Goal: Use online tool/utility: Utilize a website feature to perform a specific function

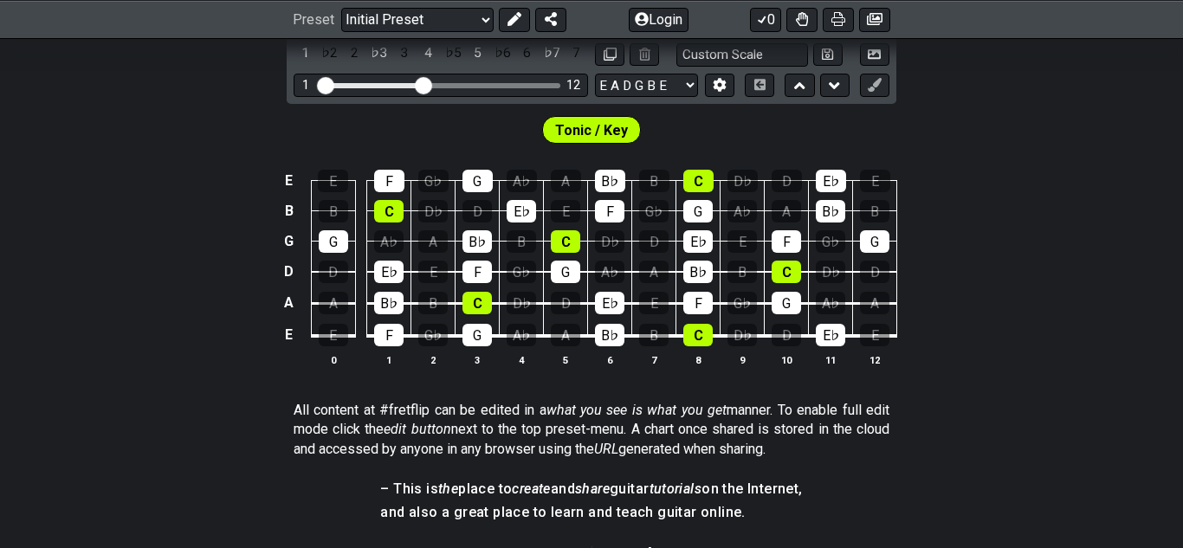
scroll to position [483, 0]
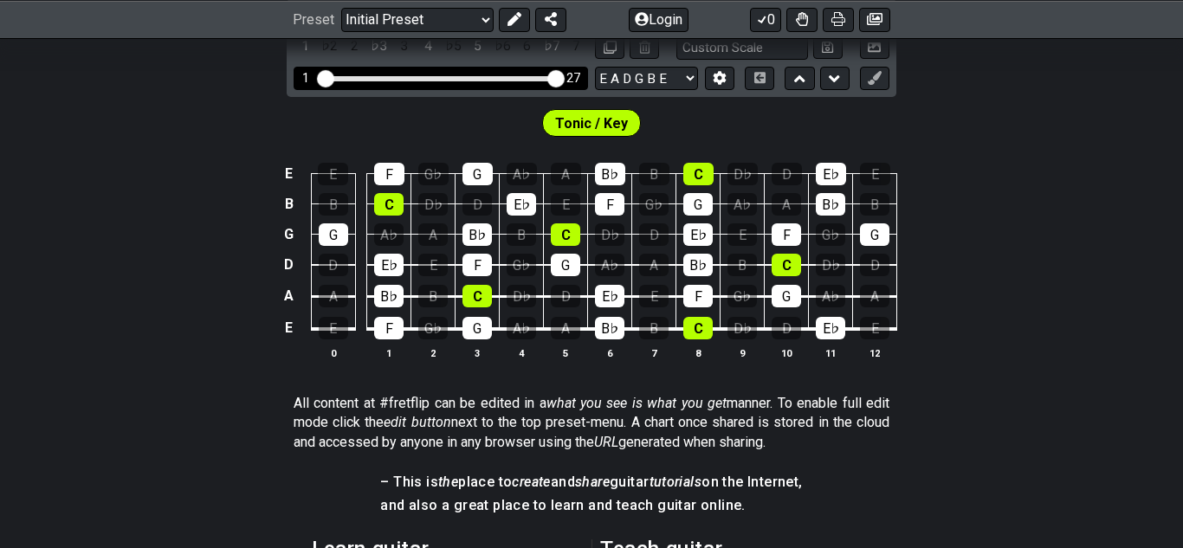
drag, startPoint x: 425, startPoint y: 78, endPoint x: 658, endPoint y: 39, distance: 236.3
click at [564, 77] on input "Visible fret range" at bounding box center [441, 77] width 246 height 0
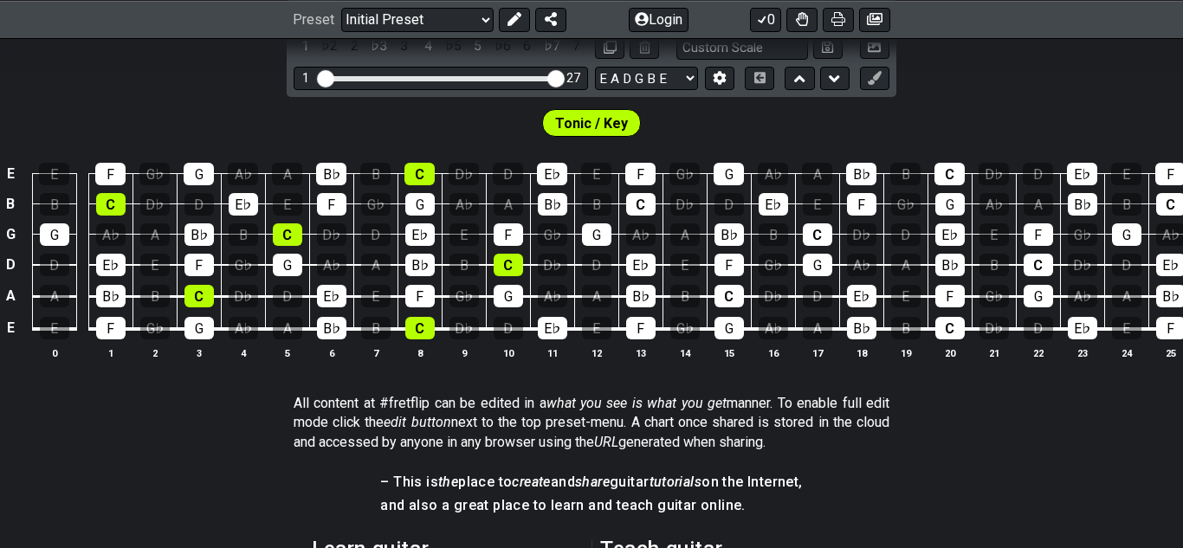
click at [671, 312] on td "G♭" at bounding box center [685, 313] width 44 height 33
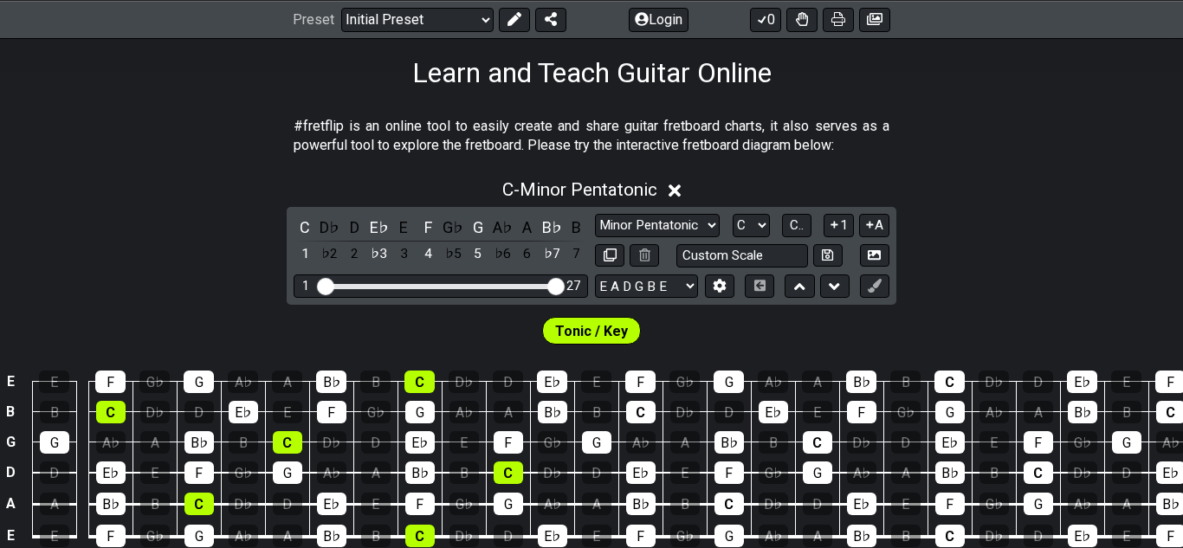
scroll to position [276, 0]
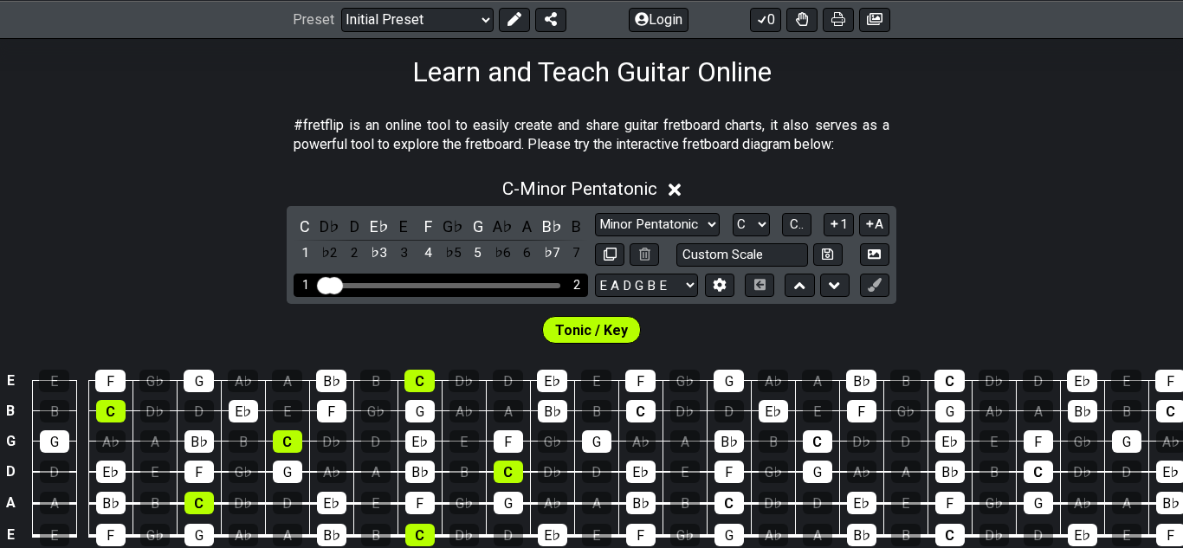
drag, startPoint x: 557, startPoint y: 287, endPoint x: 293, endPoint y: 264, distance: 265.2
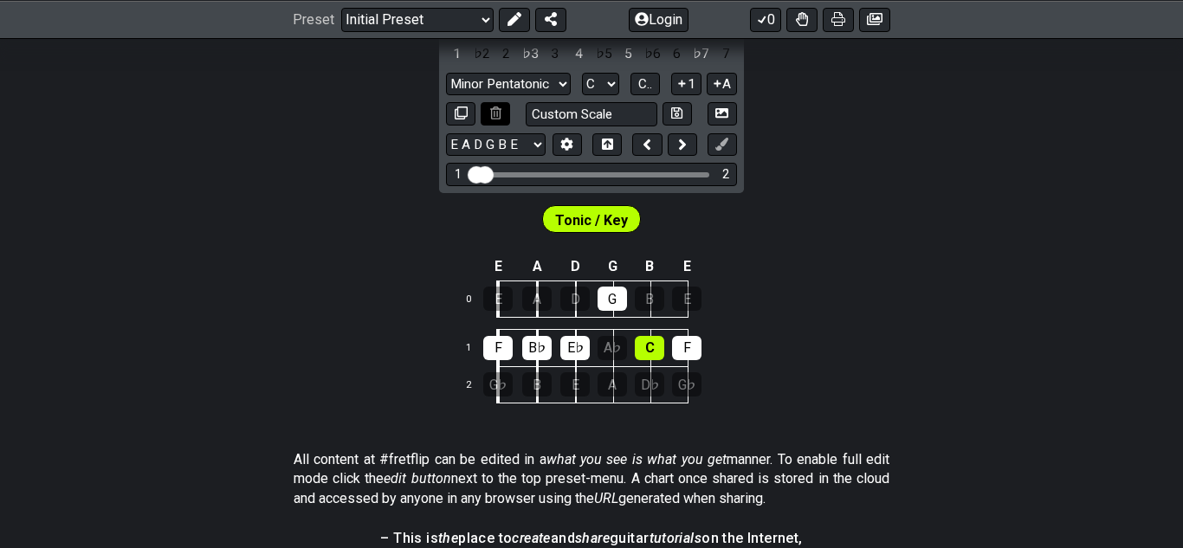
scroll to position [470, 0]
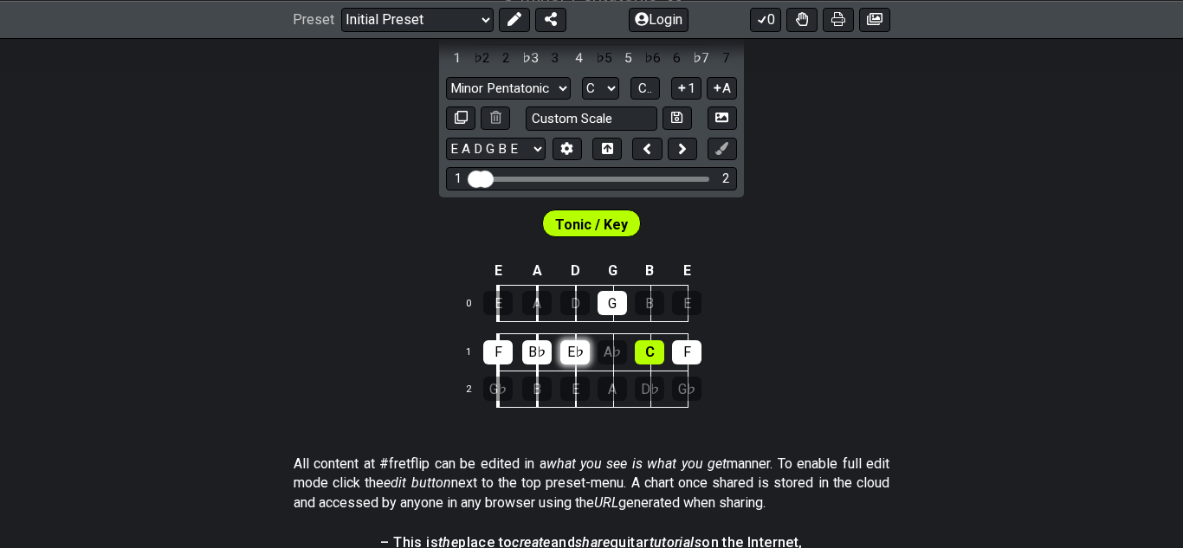
click at [568, 352] on div "E♭" at bounding box center [575, 352] width 29 height 24
click at [529, 346] on div "B♭" at bounding box center [536, 352] width 29 height 24
click at [492, 352] on div "F" at bounding box center [497, 352] width 29 height 24
click at [616, 305] on div "G" at bounding box center [612, 303] width 29 height 24
click at [646, 355] on div "C" at bounding box center [649, 352] width 29 height 24
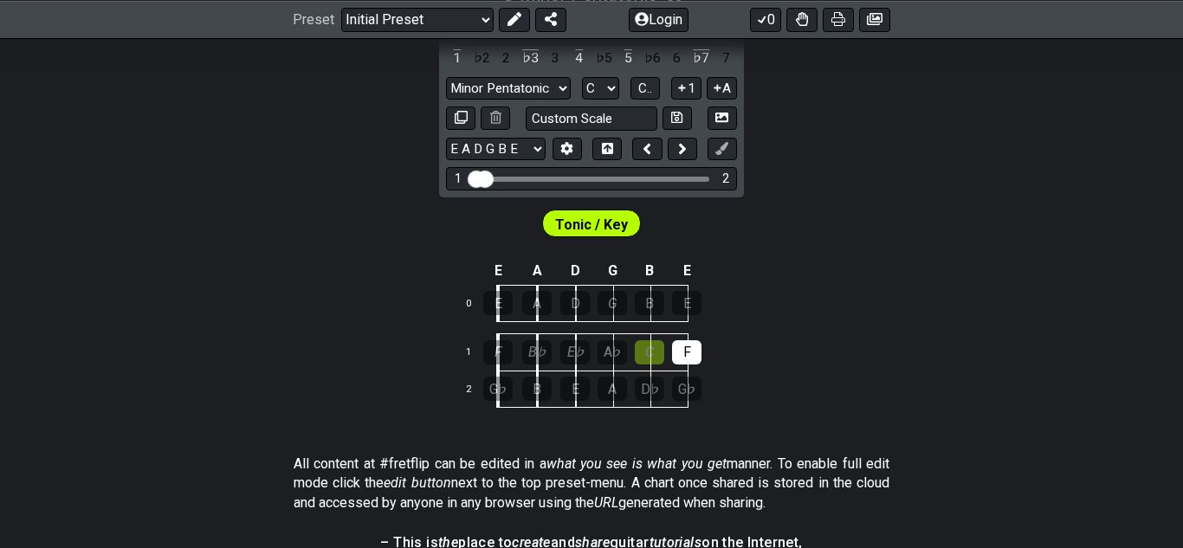
click at [670, 353] on td "C" at bounding box center [669, 352] width 37 height 37
click at [716, 338] on td "F" at bounding box center [706, 352] width 37 height 37
click at [691, 350] on div "F" at bounding box center [686, 352] width 29 height 24
click at [494, 392] on div "G♭" at bounding box center [497, 389] width 29 height 24
click at [676, 353] on div "F" at bounding box center [686, 352] width 29 height 24
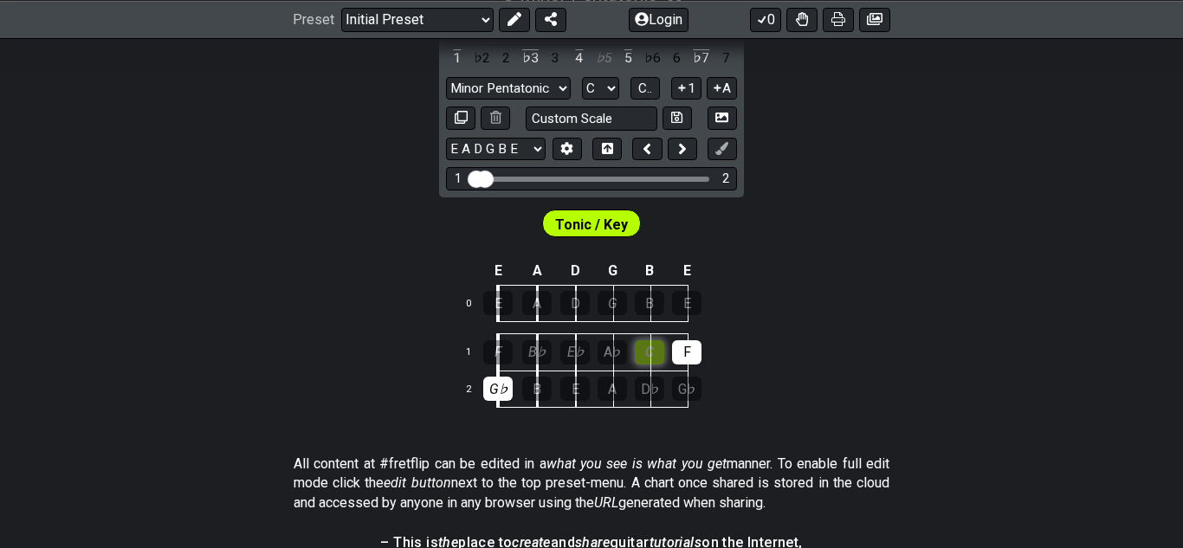
click at [658, 350] on div "C" at bounding box center [649, 352] width 29 height 24
click at [609, 353] on div "A♭" at bounding box center [612, 352] width 29 height 24
click at [574, 353] on div "E♭" at bounding box center [575, 352] width 29 height 24
click at [529, 353] on div "B♭" at bounding box center [536, 352] width 29 height 24
click at [495, 353] on div "F" at bounding box center [497, 352] width 29 height 24
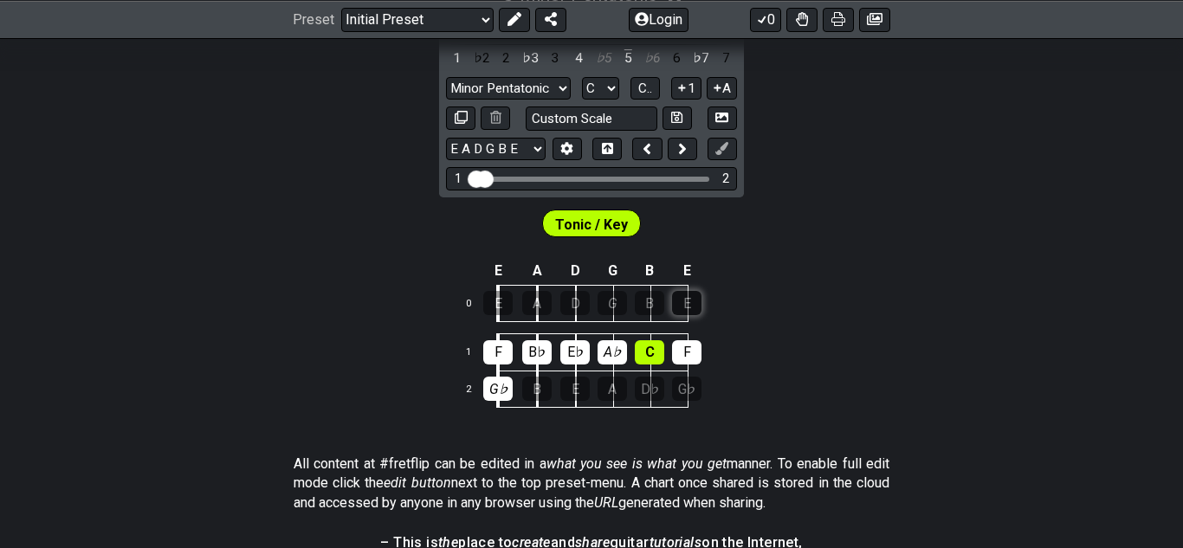
click at [694, 305] on div "E" at bounding box center [686, 303] width 29 height 24
click at [496, 317] on td "0" at bounding box center [478, 303] width 42 height 37
click at [500, 311] on div "E" at bounding box center [497, 303] width 29 height 24
click at [535, 307] on div "A" at bounding box center [536, 303] width 29 height 24
click at [566, 391] on div "E" at bounding box center [575, 389] width 29 height 24
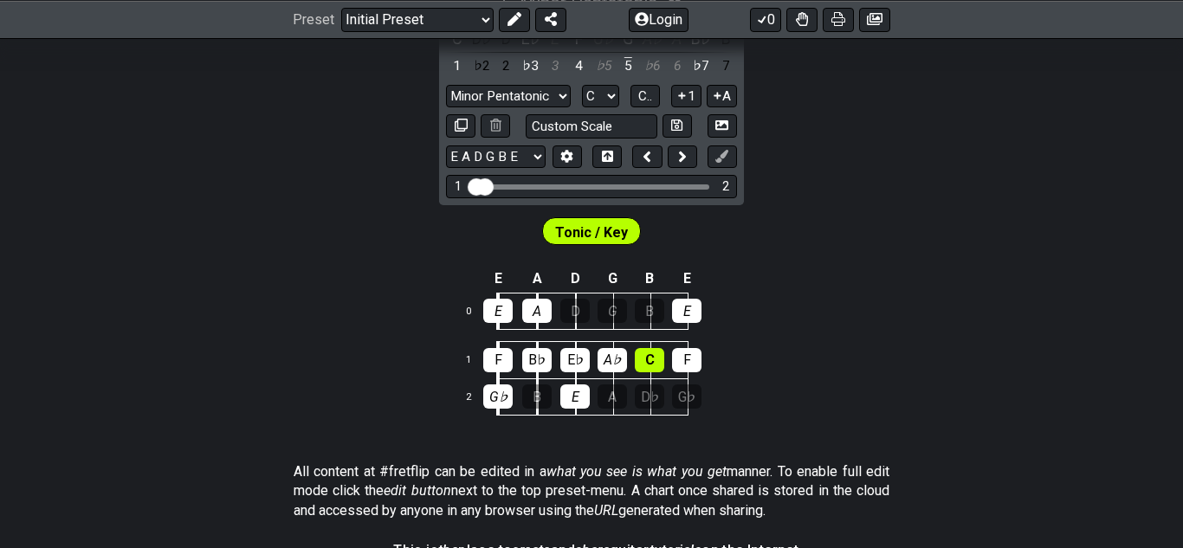
scroll to position [469, 0]
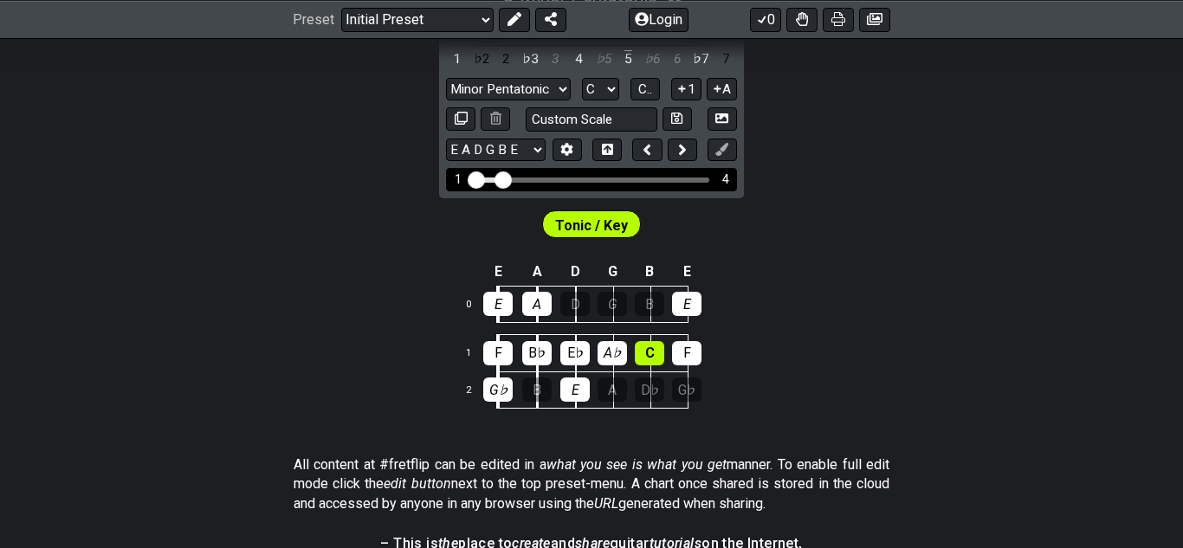
click at [499, 178] on input "Visible fret range" at bounding box center [592, 178] width 246 height 0
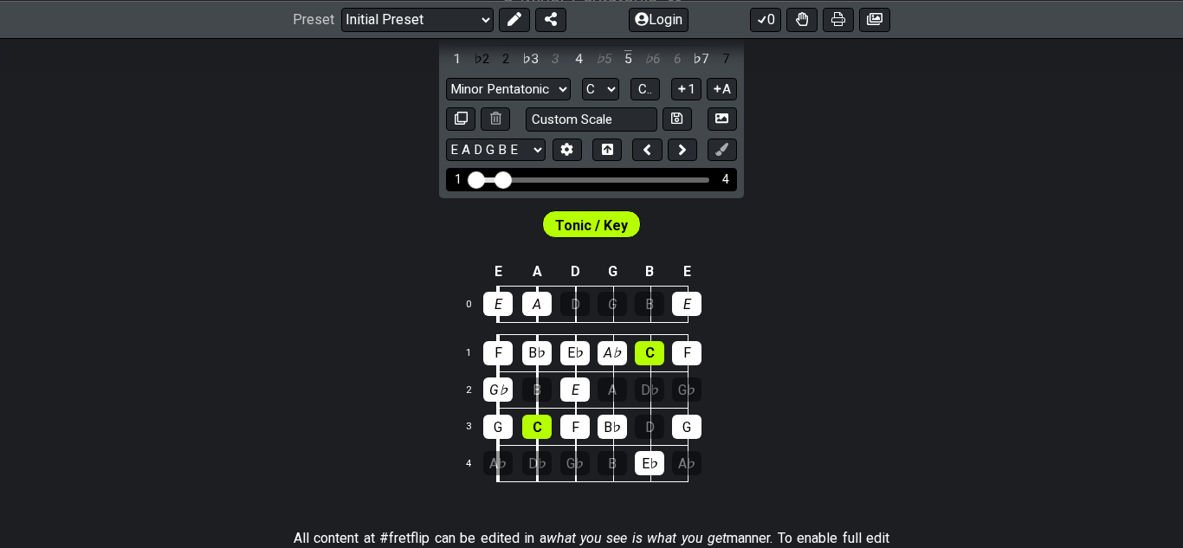
drag, startPoint x: 504, startPoint y: 178, endPoint x: 515, endPoint y: 177, distance: 10.5
click at [515, 177] on div "1 4" at bounding box center [591, 179] width 291 height 23
drag, startPoint x: 506, startPoint y: 182, endPoint x: 516, endPoint y: 182, distance: 10.4
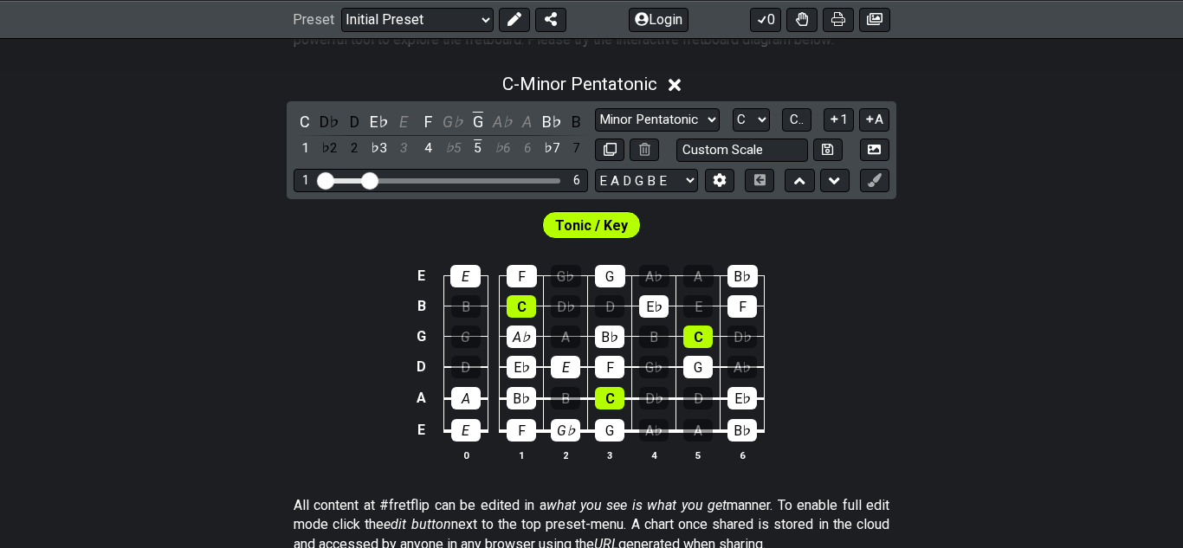
scroll to position [373, 0]
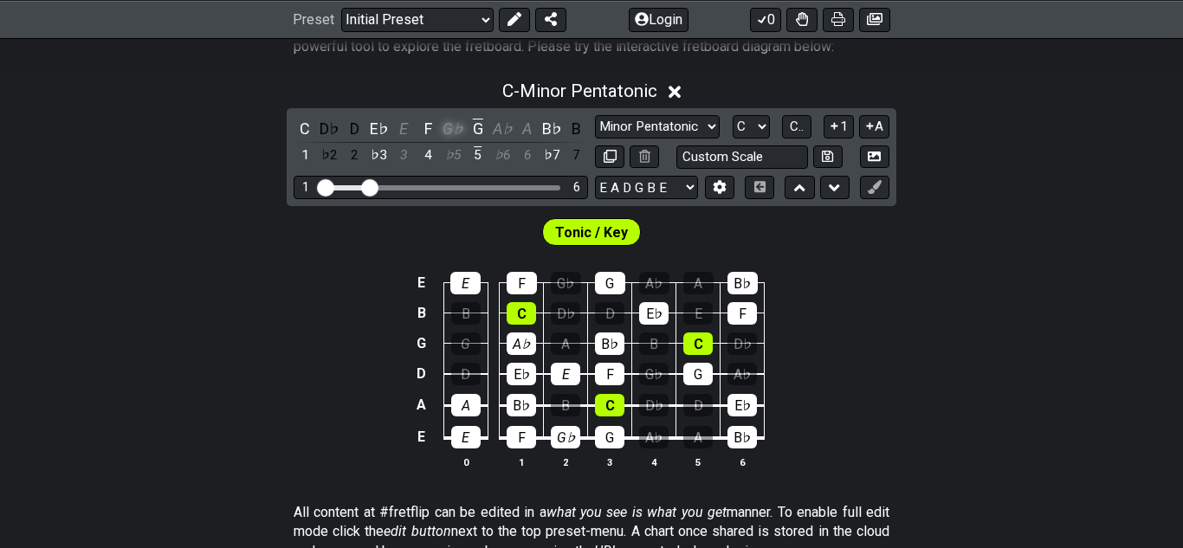
click at [446, 134] on div "G♭" at bounding box center [453, 128] width 23 height 23
click at [554, 129] on div "B♭" at bounding box center [552, 128] width 23 height 23
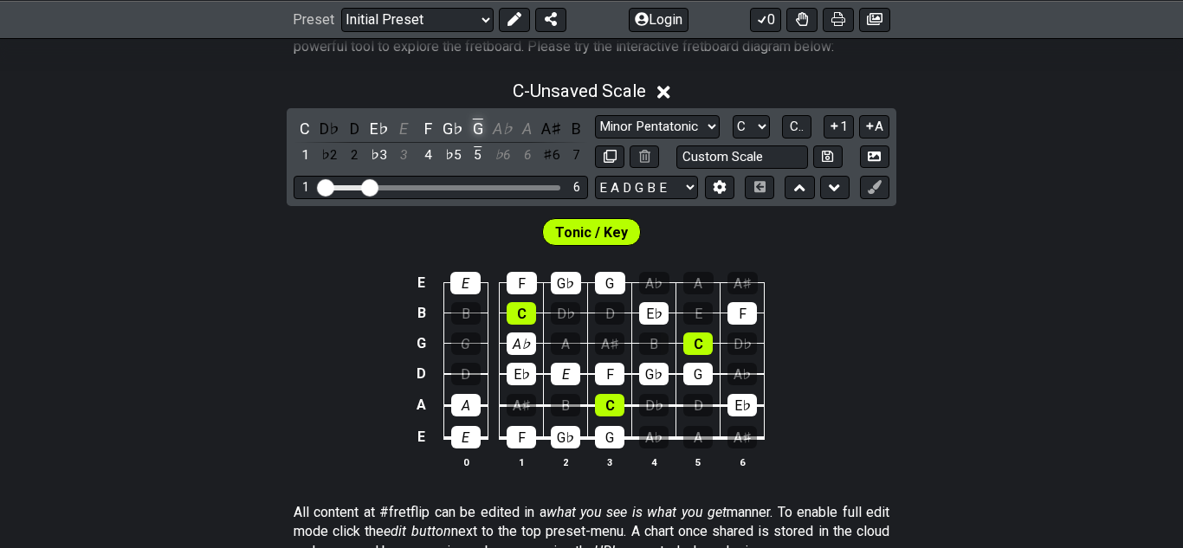
click at [475, 126] on div "G" at bounding box center [478, 128] width 23 height 23
click at [461, 153] on div "♭5" at bounding box center [453, 155] width 23 height 23
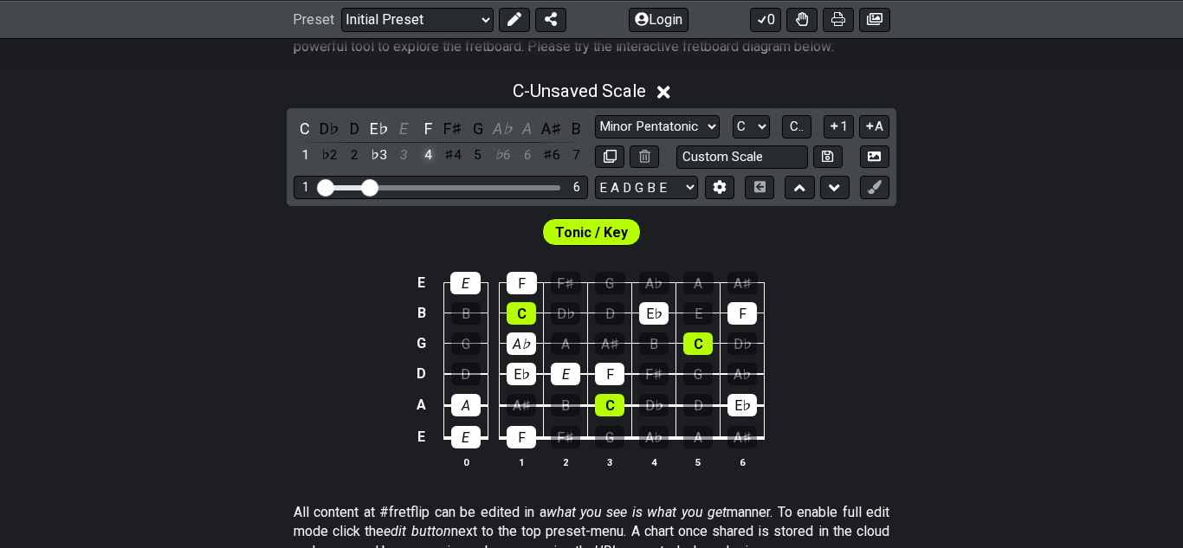
click at [431, 149] on div "4" at bounding box center [429, 155] width 23 height 23
click at [379, 146] on div "♭3" at bounding box center [379, 155] width 23 height 23
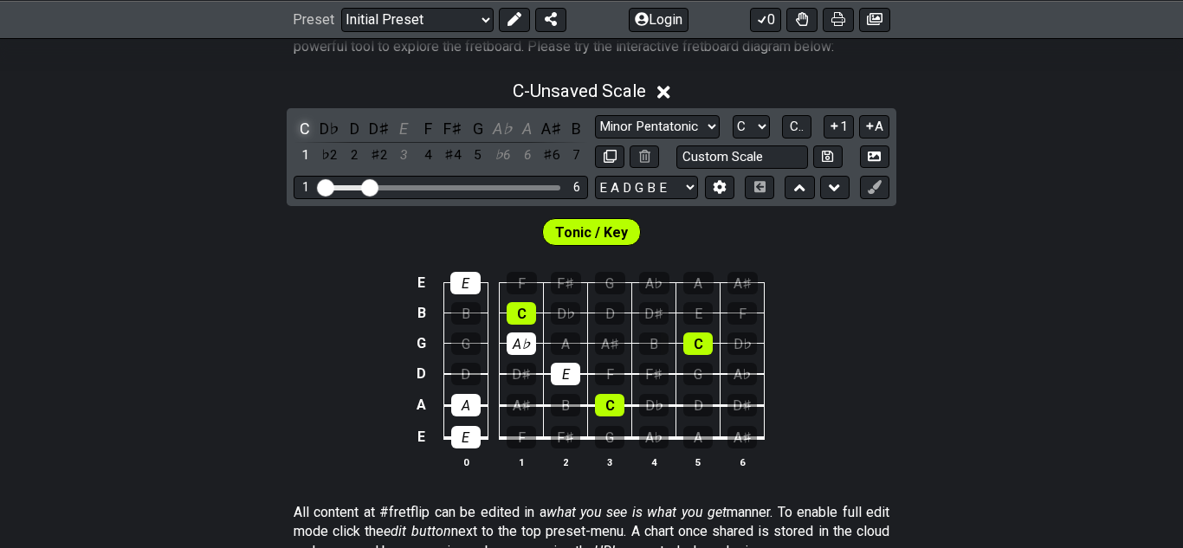
click at [305, 138] on div "C" at bounding box center [305, 128] width 23 height 23
click at [463, 286] on div "E" at bounding box center [466, 283] width 30 height 23
click at [528, 342] on div "A♭" at bounding box center [521, 344] width 29 height 23
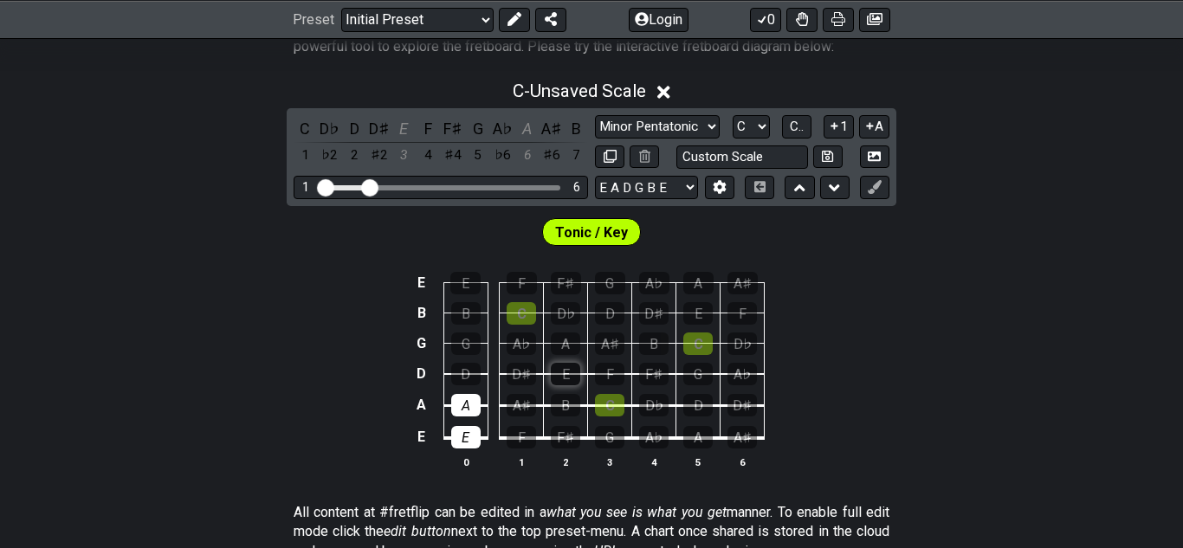
click at [561, 368] on div "E" at bounding box center [565, 374] width 29 height 23
click at [464, 407] on div "A" at bounding box center [465, 405] width 29 height 23
click at [475, 429] on div "E" at bounding box center [465, 437] width 29 height 23
click at [478, 133] on div "G" at bounding box center [478, 128] width 23 height 23
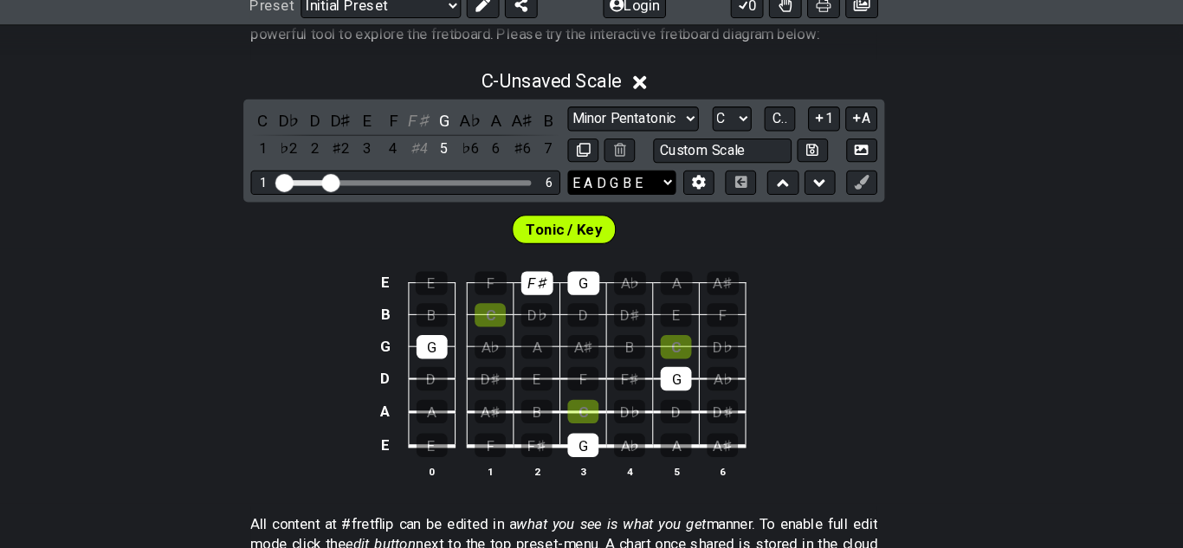
click at [690, 193] on select "E A D G B E E A D G B E E A D G B E B E A D F♯ B A D G C E A D A D G B E E♭ A♭ …" at bounding box center [646, 187] width 103 height 23
select select "E A D G"
click at [595, 176] on select "E A D G B E E A D G B E E A D G B E B E A D F♯ B A D G C E A D A D G B E E♭ A♭ …" at bounding box center [646, 187] width 103 height 23
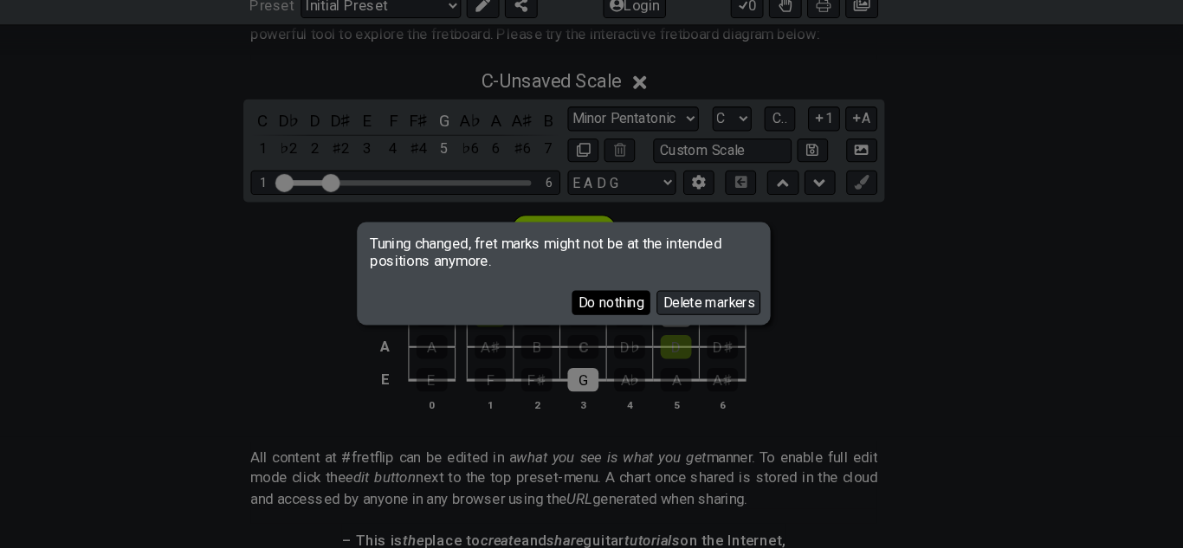
click at [665, 301] on button "Do nothing" at bounding box center [637, 301] width 75 height 23
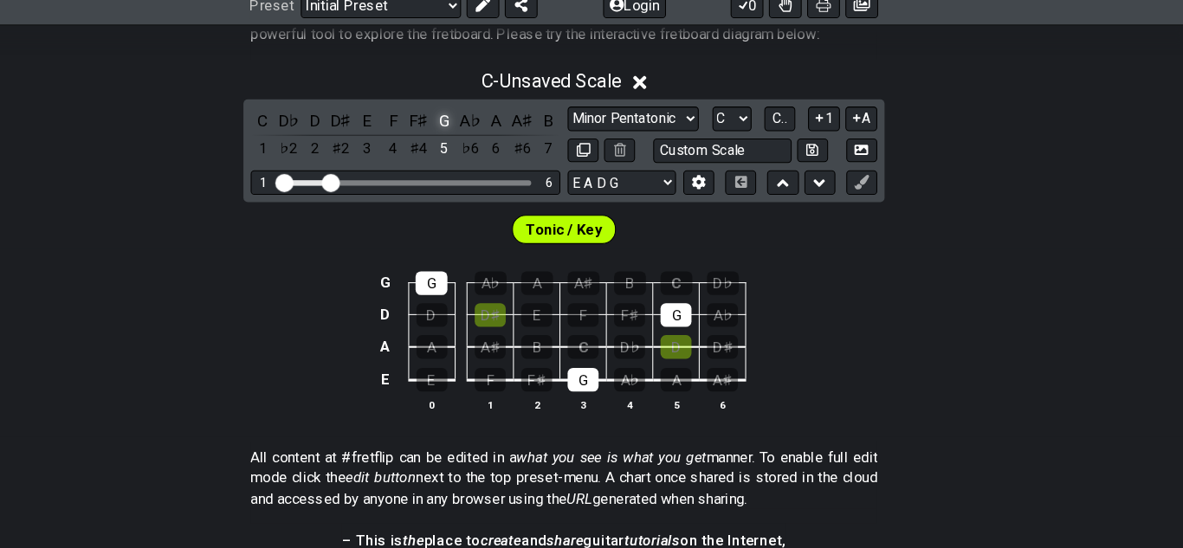
click at [480, 133] on div "G" at bounding box center [478, 128] width 23 height 23
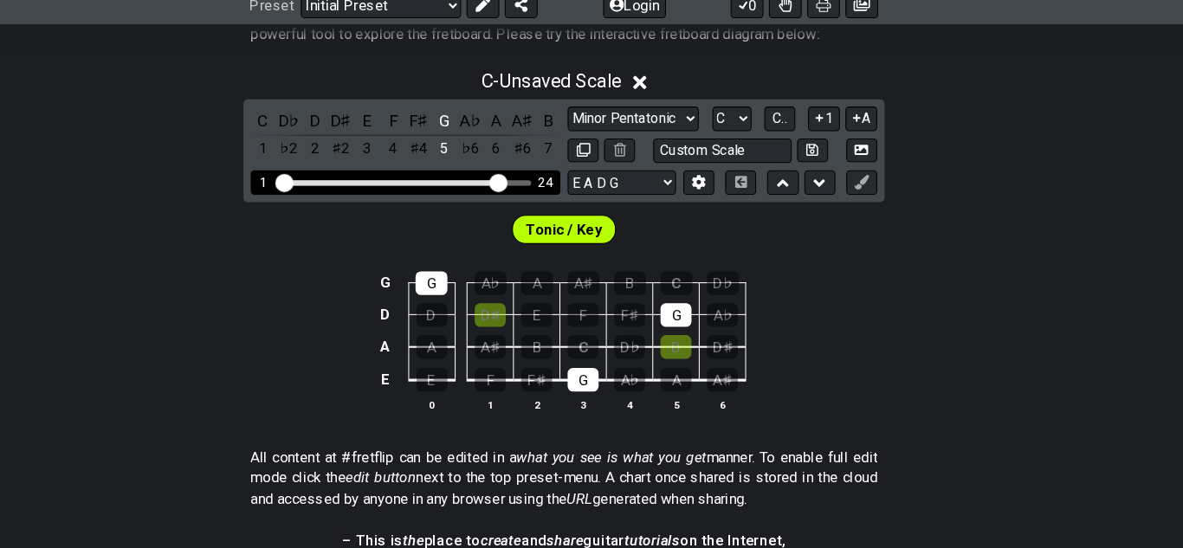
drag, startPoint x: 373, startPoint y: 193, endPoint x: 527, endPoint y: 197, distance: 153.4
click at [527, 186] on input "Visible fret range" at bounding box center [441, 186] width 246 height 0
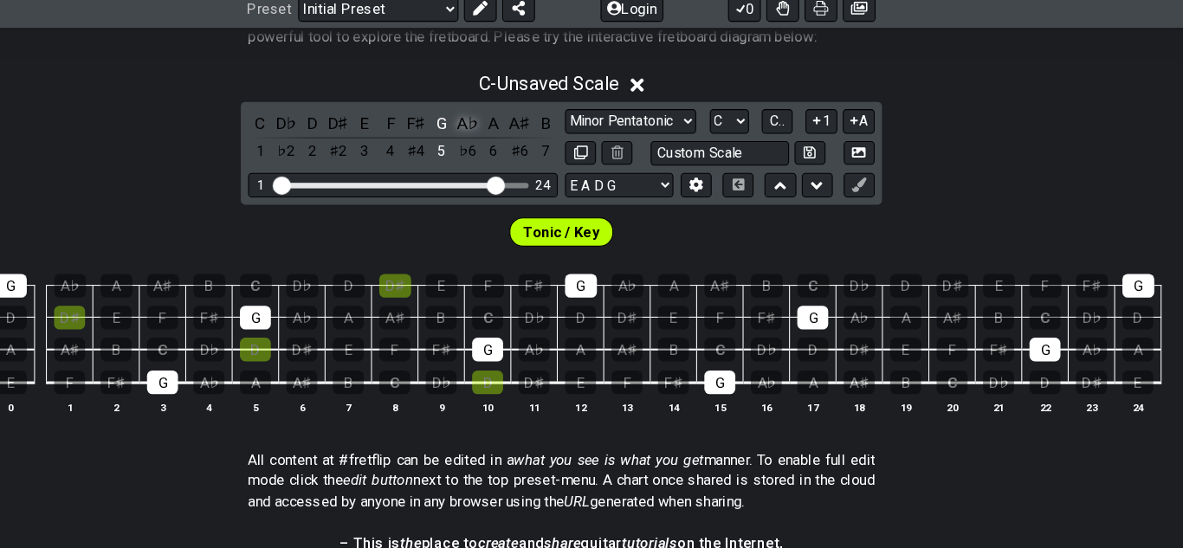
click at [502, 136] on div "A♭" at bounding box center [502, 128] width 23 height 23
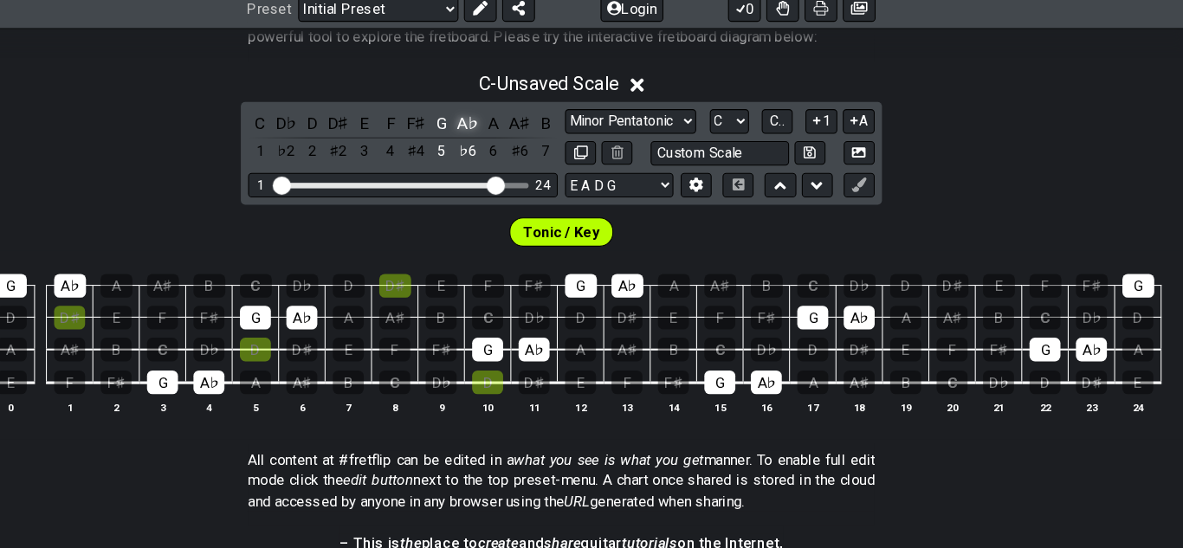
click at [502, 138] on div "A♭" at bounding box center [502, 128] width 23 height 23
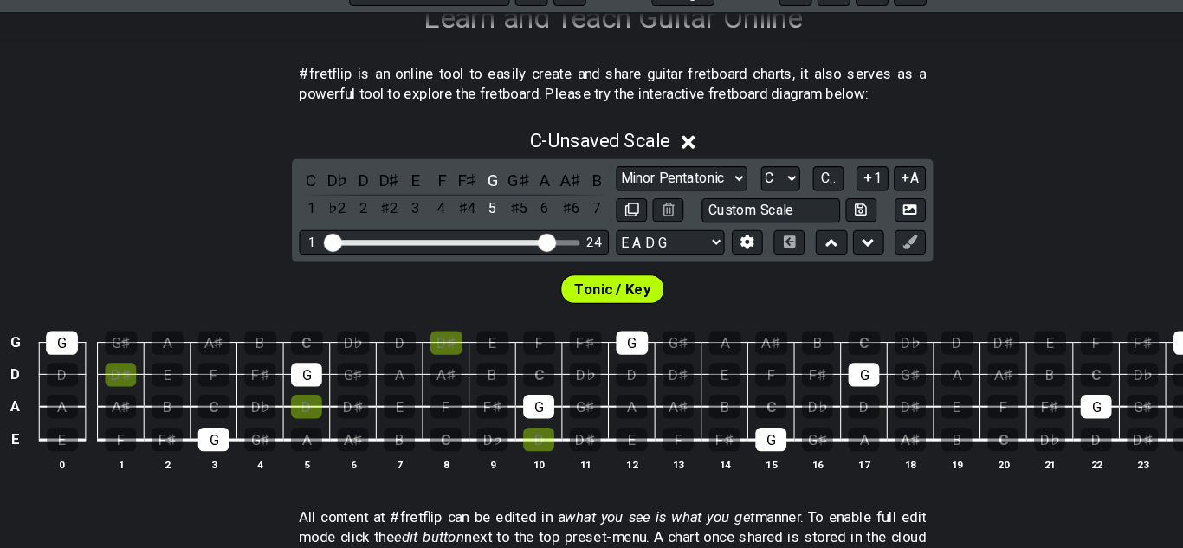
scroll to position [308, 0]
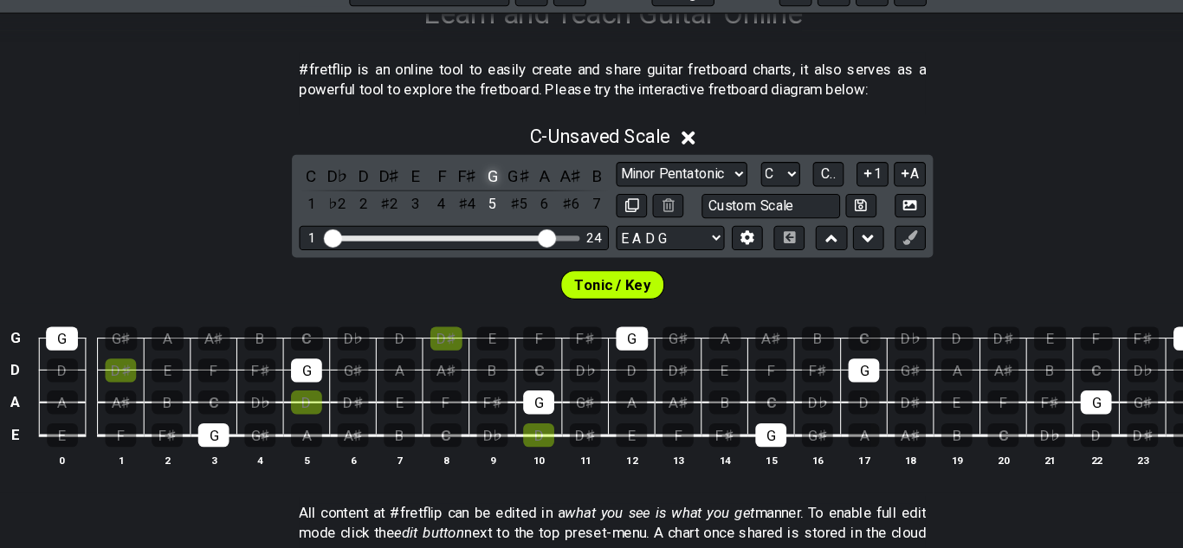
click at [477, 193] on div "G" at bounding box center [478, 193] width 23 height 23
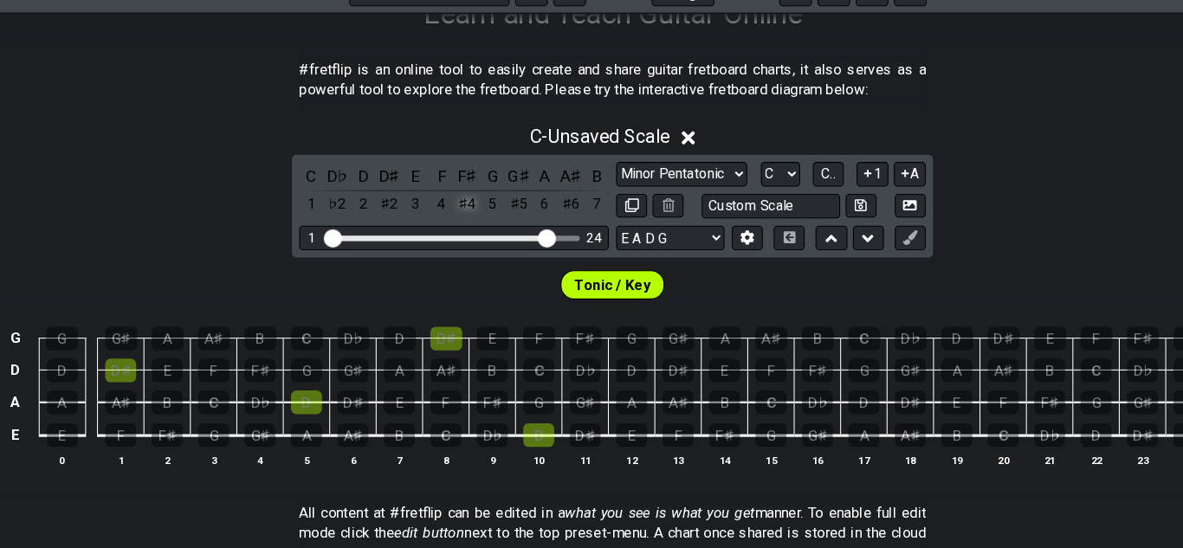
click at [450, 224] on div "♯4" at bounding box center [453, 220] width 23 height 23
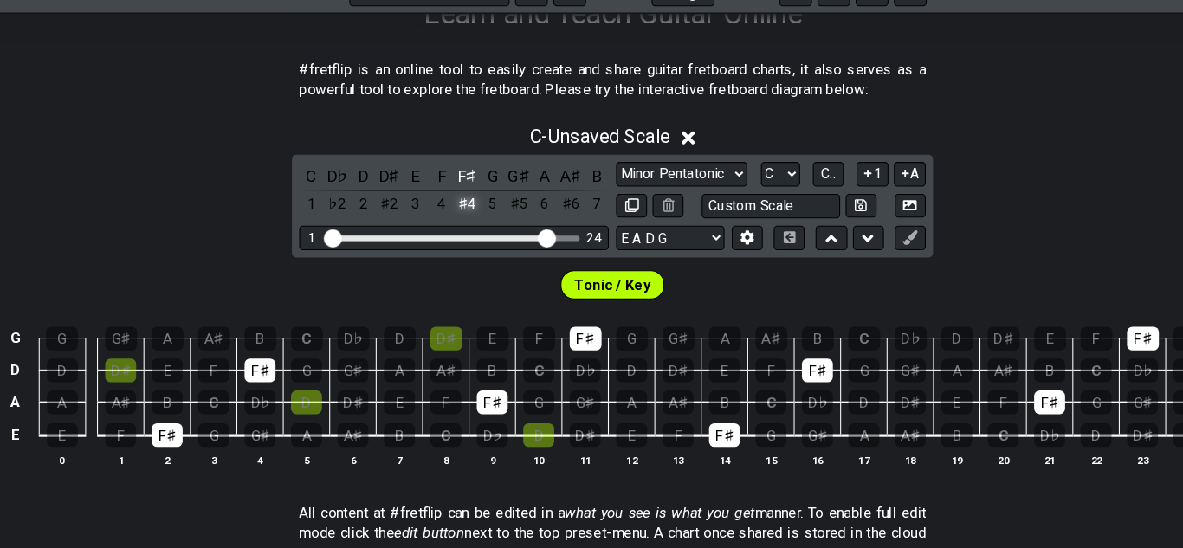
click at [455, 224] on div "♯4" at bounding box center [453, 220] width 23 height 23
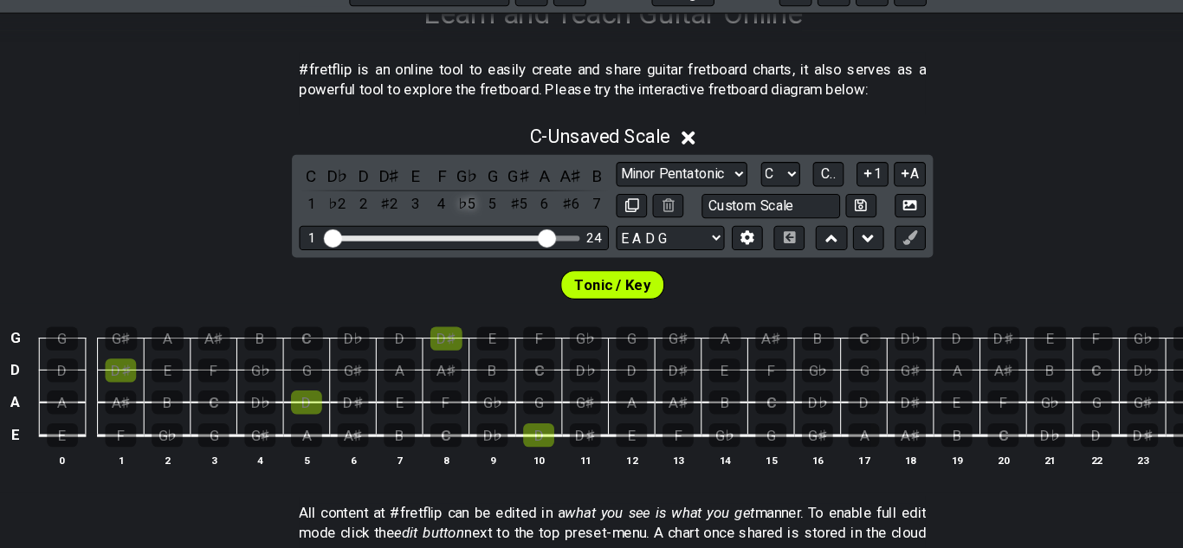
click at [455, 225] on div "♭5" at bounding box center [453, 220] width 23 height 23
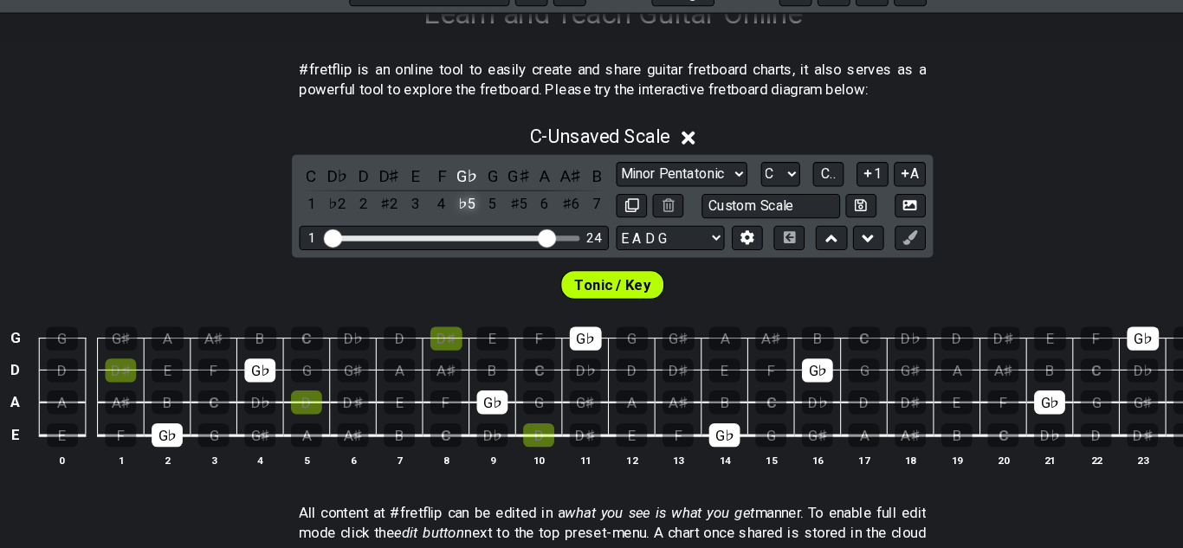
click at [455, 225] on div "♭5" at bounding box center [453, 220] width 23 height 23
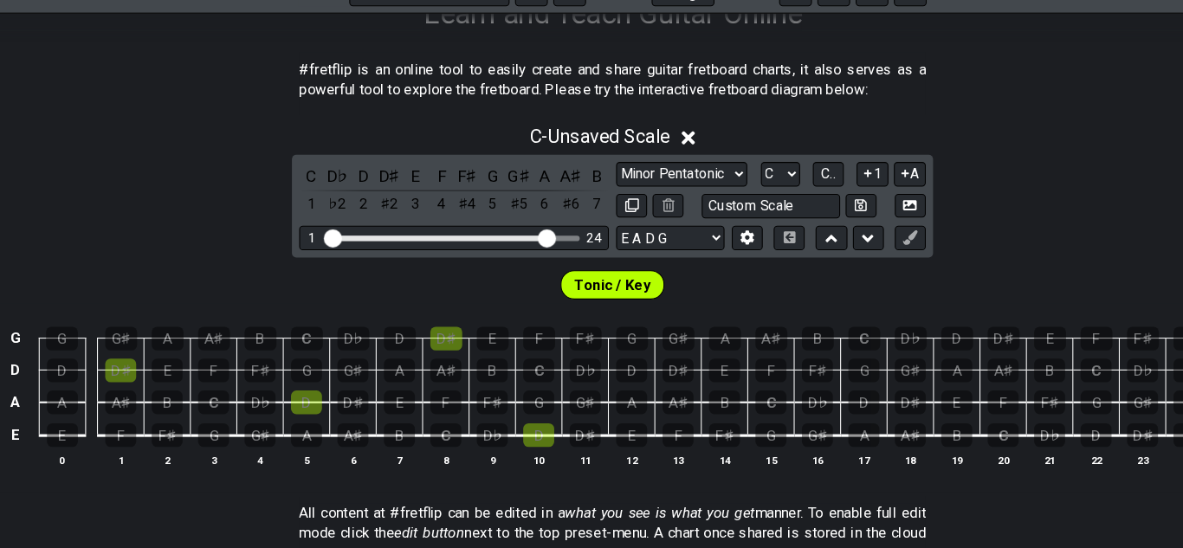
click at [455, 225] on div "♯4" at bounding box center [453, 220] width 23 height 23
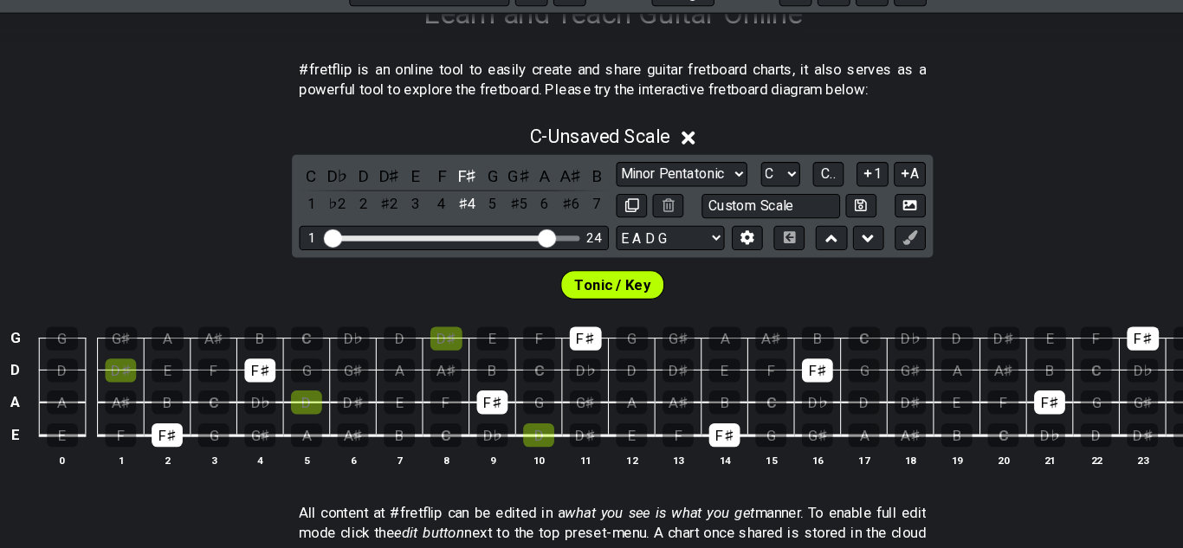
click at [455, 225] on div "♯4" at bounding box center [453, 220] width 23 height 23
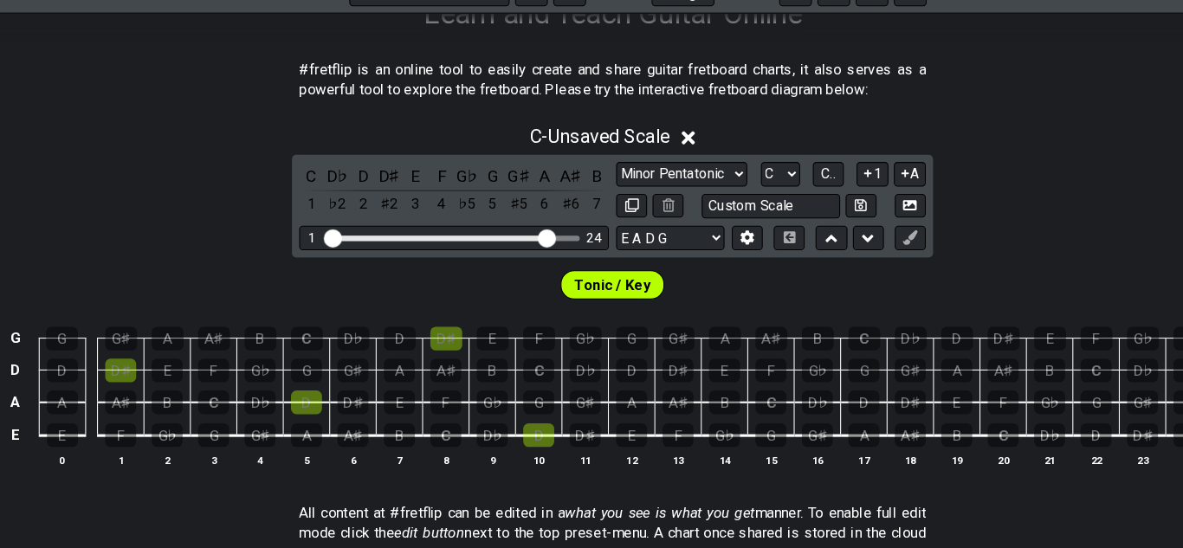
click at [455, 225] on div "♭5" at bounding box center [453, 220] width 23 height 23
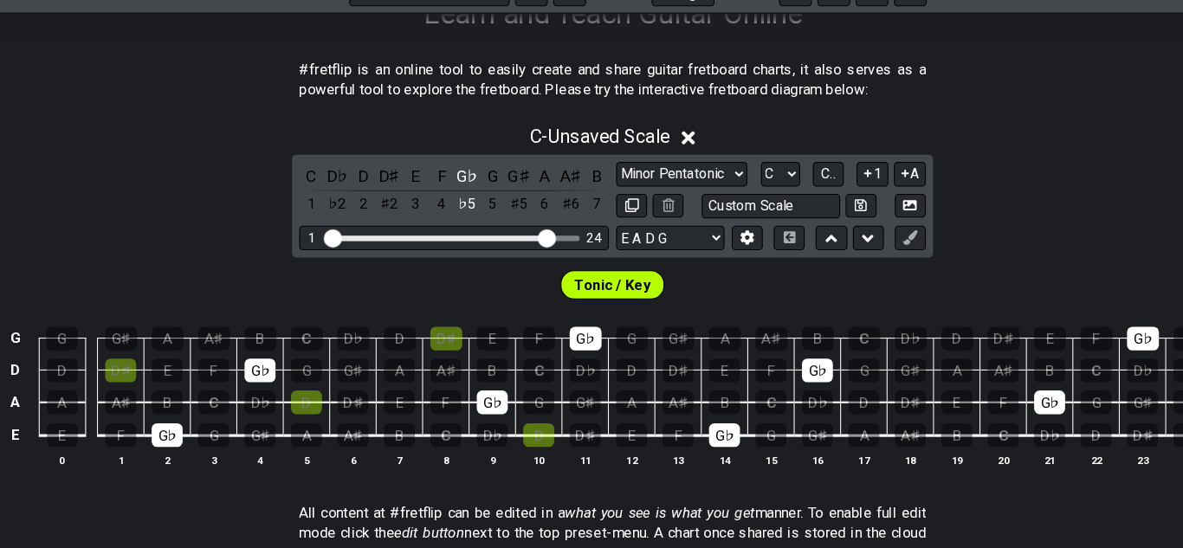
click at [455, 225] on div "♭5" at bounding box center [453, 220] width 23 height 23
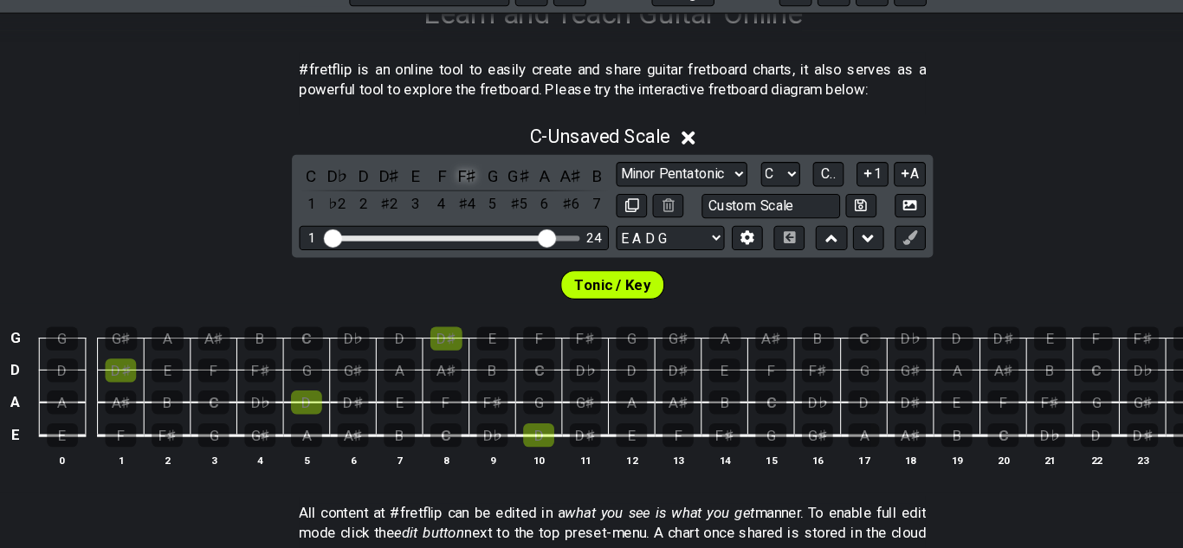
click at [447, 195] on div "F♯" at bounding box center [453, 193] width 23 height 23
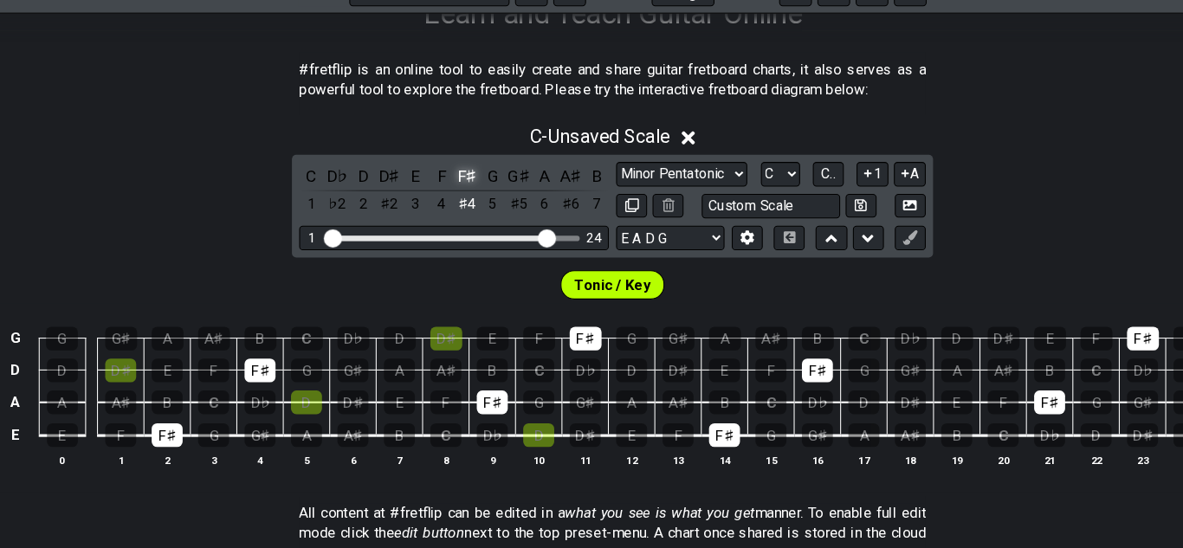
click at [447, 195] on div "F♯" at bounding box center [453, 193] width 23 height 23
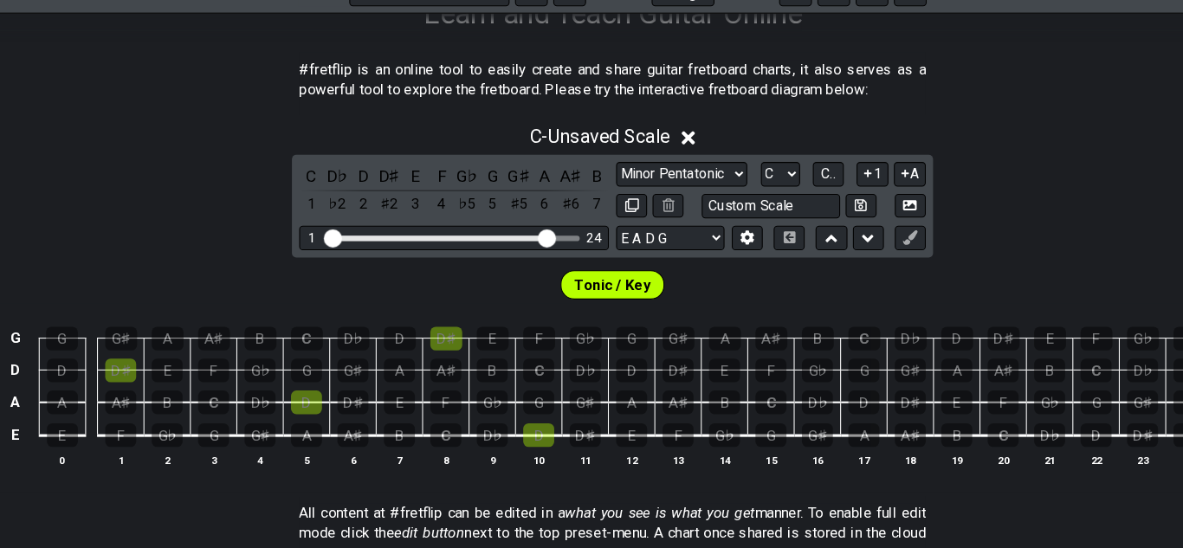
click at [447, 195] on div "G♭" at bounding box center [453, 193] width 23 height 23
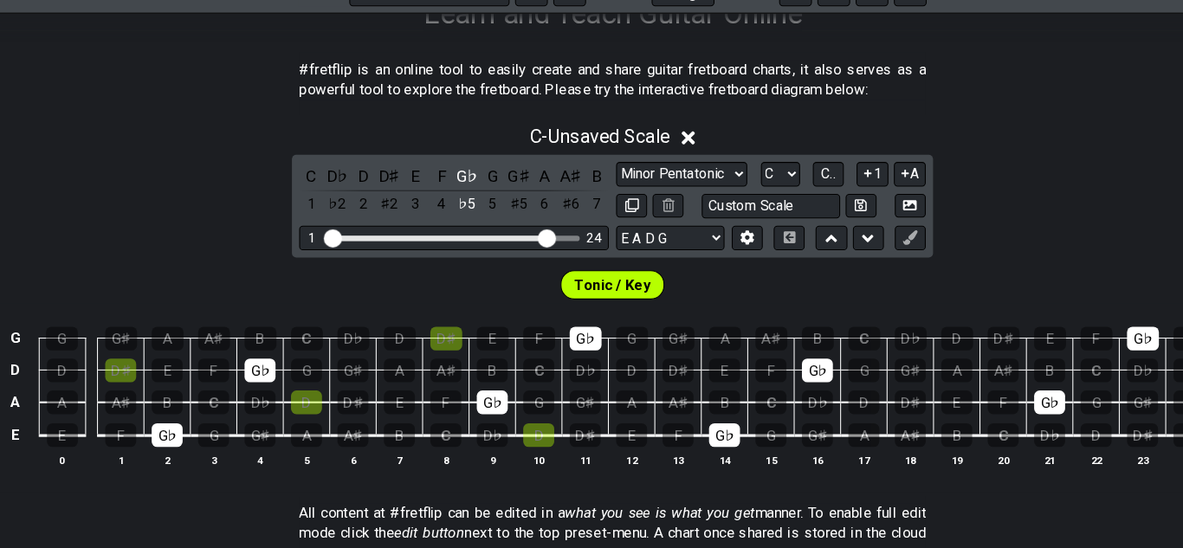
click at [447, 195] on div "G♭" at bounding box center [453, 193] width 23 height 23
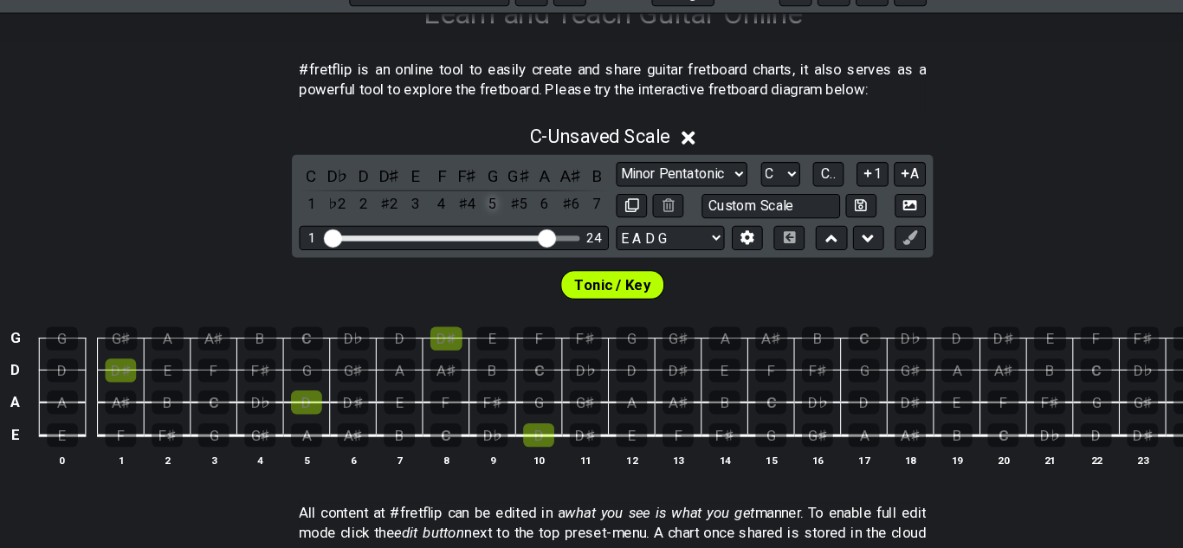
click at [479, 214] on div "5" at bounding box center [478, 220] width 23 height 23
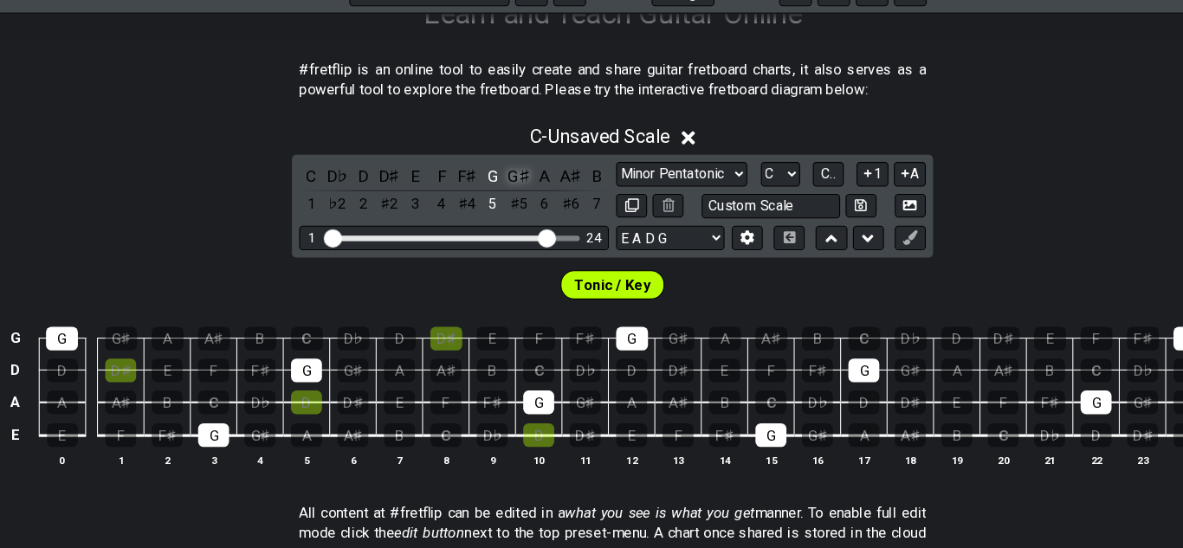
click at [504, 191] on div "G♯" at bounding box center [502, 193] width 23 height 23
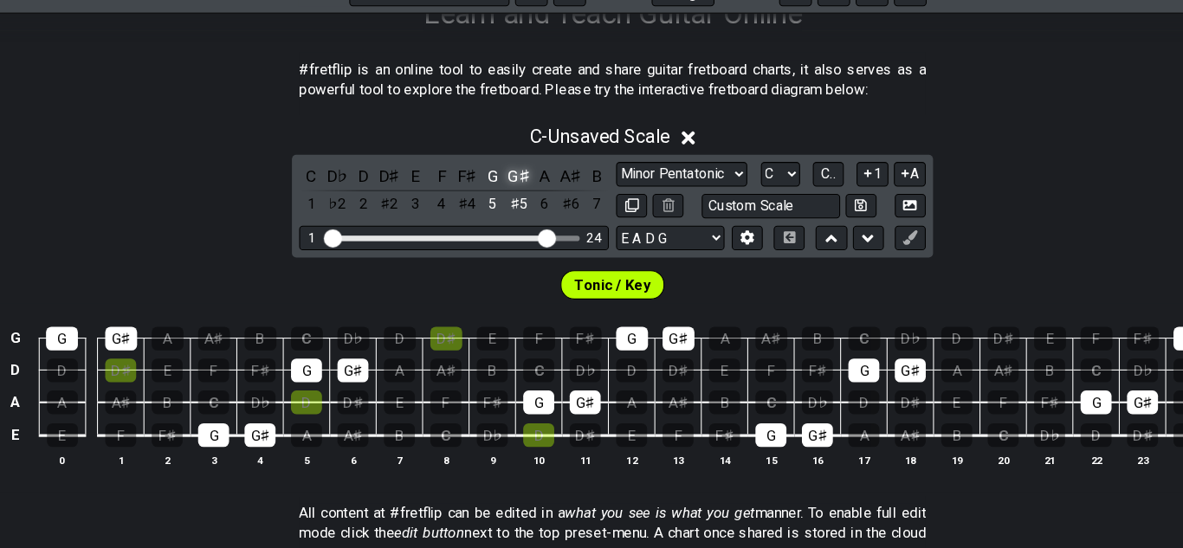
click at [504, 191] on div "G♯" at bounding box center [502, 193] width 23 height 23
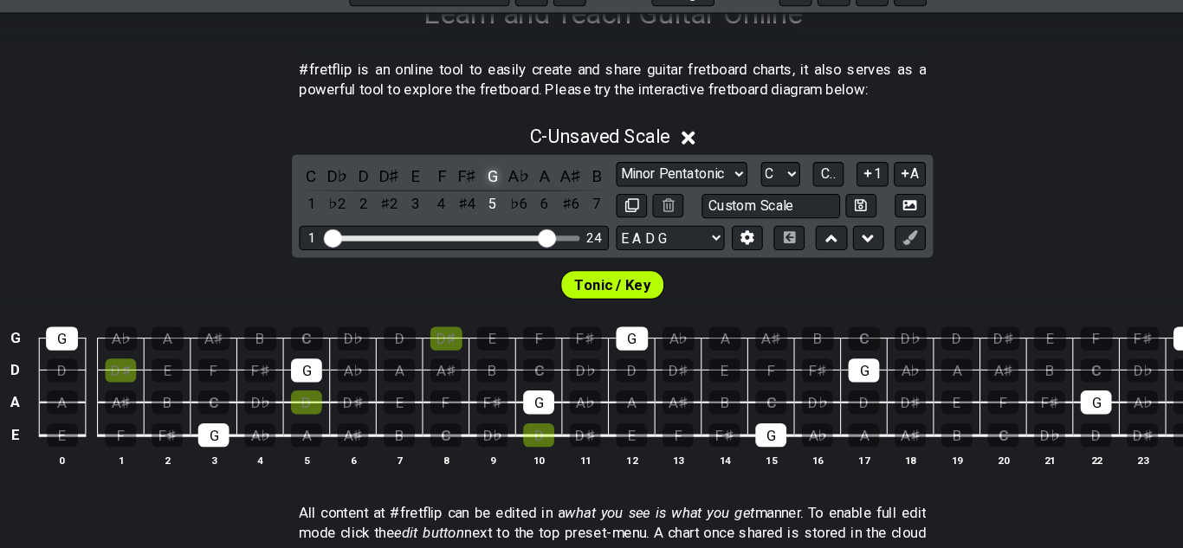
click at [473, 199] on div "G" at bounding box center [478, 193] width 23 height 23
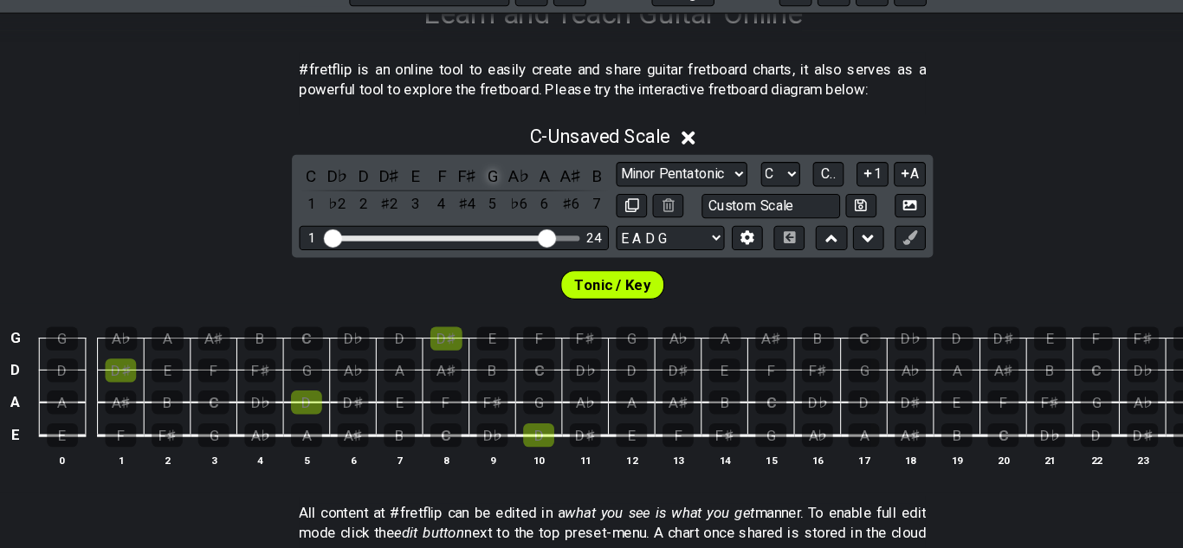
click at [475, 200] on div "G" at bounding box center [478, 193] width 23 height 23
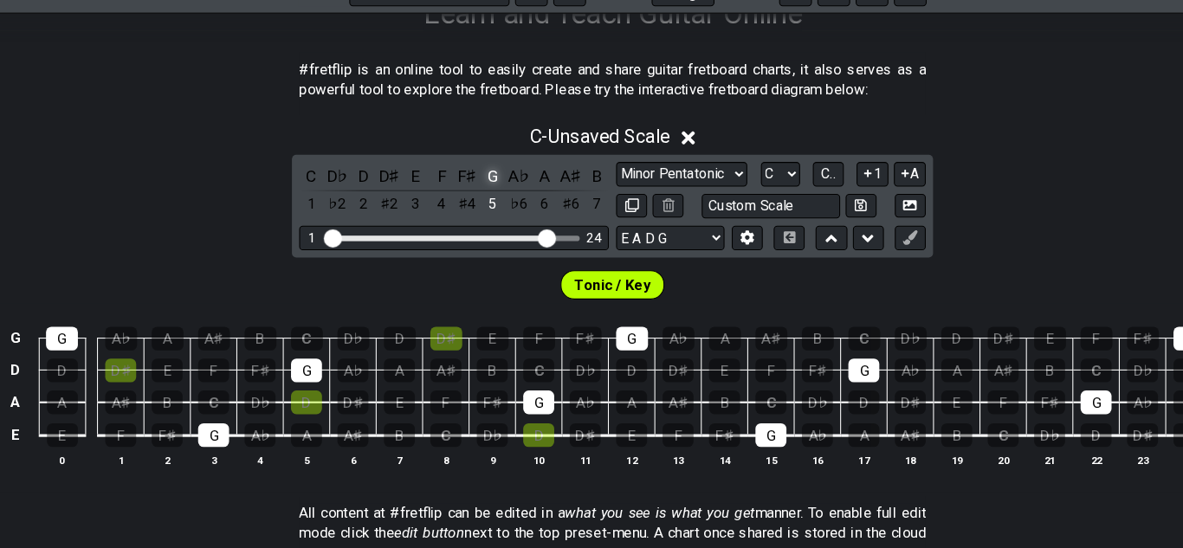
click at [475, 200] on div "G" at bounding box center [478, 193] width 23 height 23
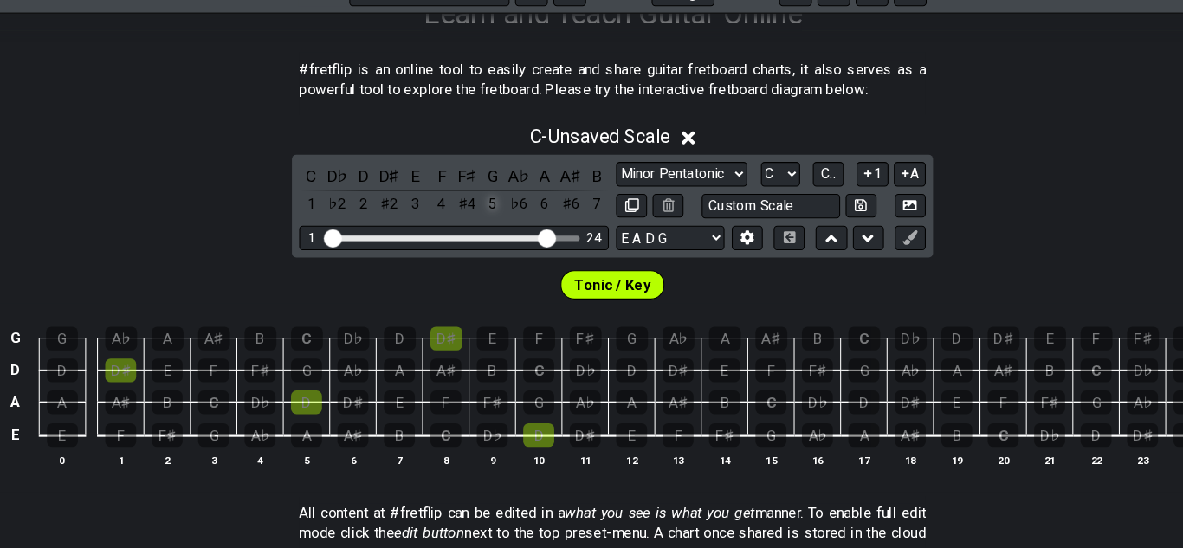
click at [475, 210] on div "5" at bounding box center [478, 220] width 23 height 23
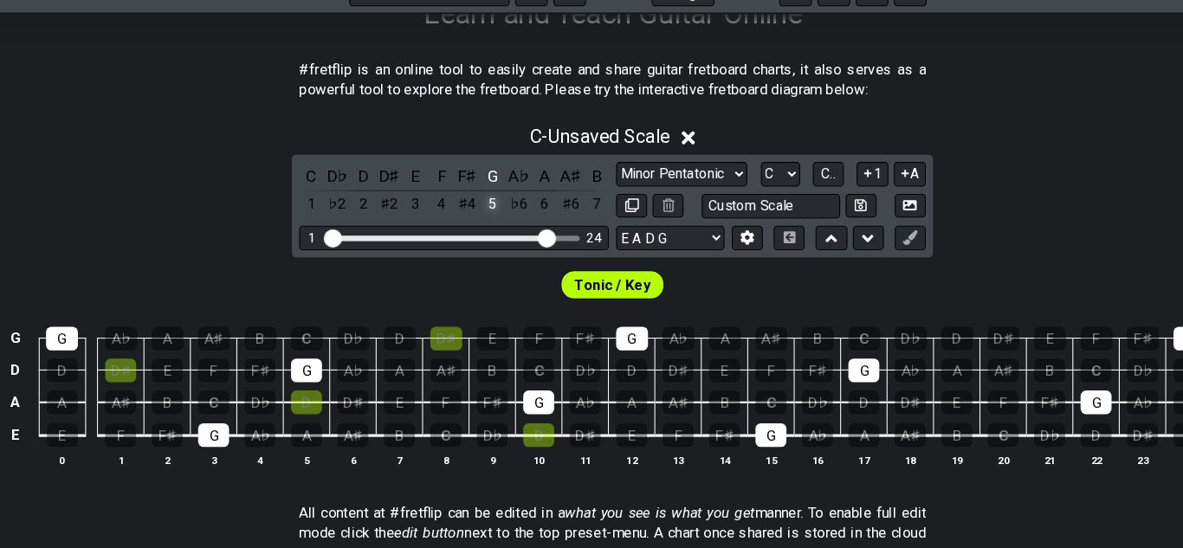
click at [475, 210] on div "5" at bounding box center [478, 220] width 23 height 23
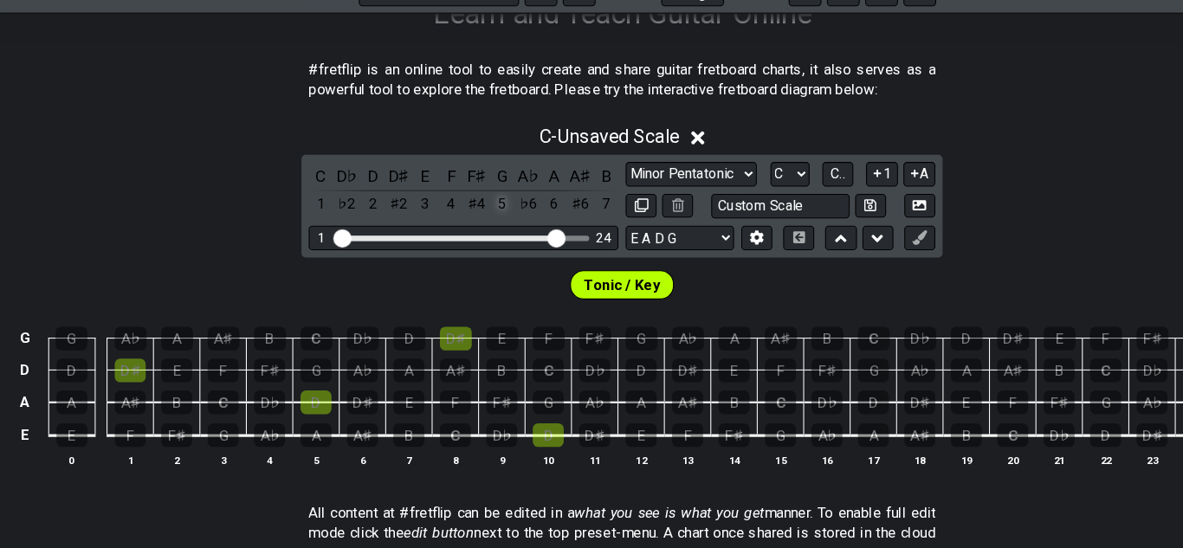
scroll to position [314, 0]
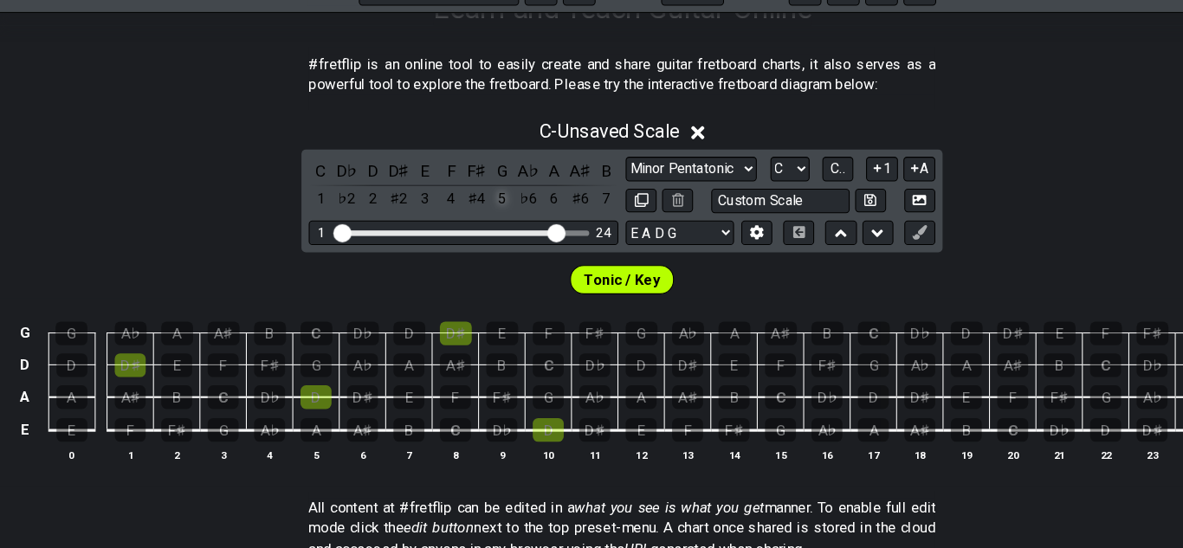
click at [471, 186] on div "G" at bounding box center [478, 188] width 23 height 23
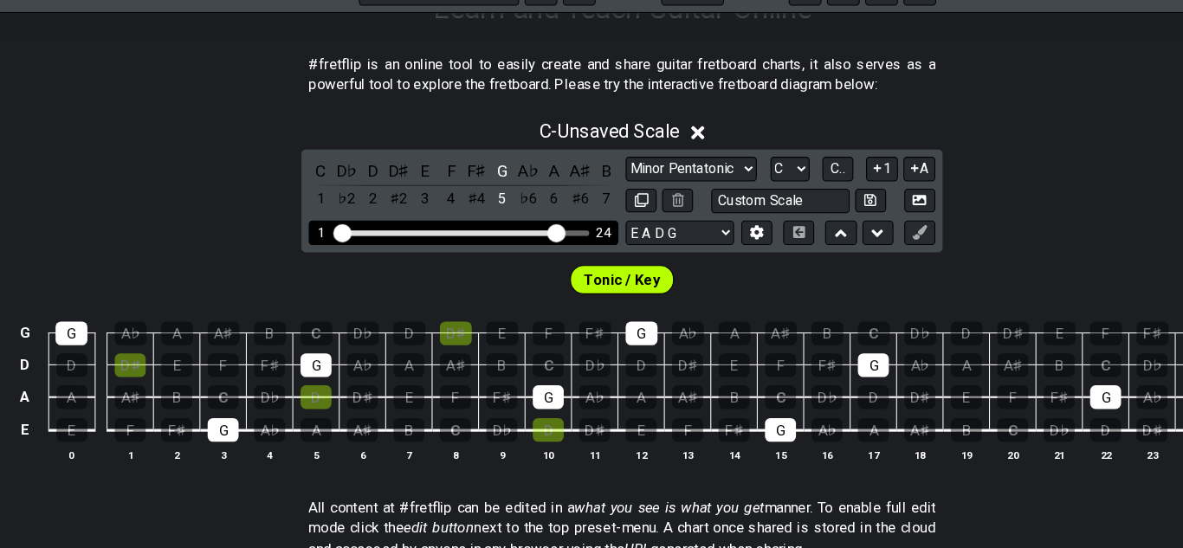
click at [491, 239] on div "1 24" at bounding box center [441, 247] width 295 height 23
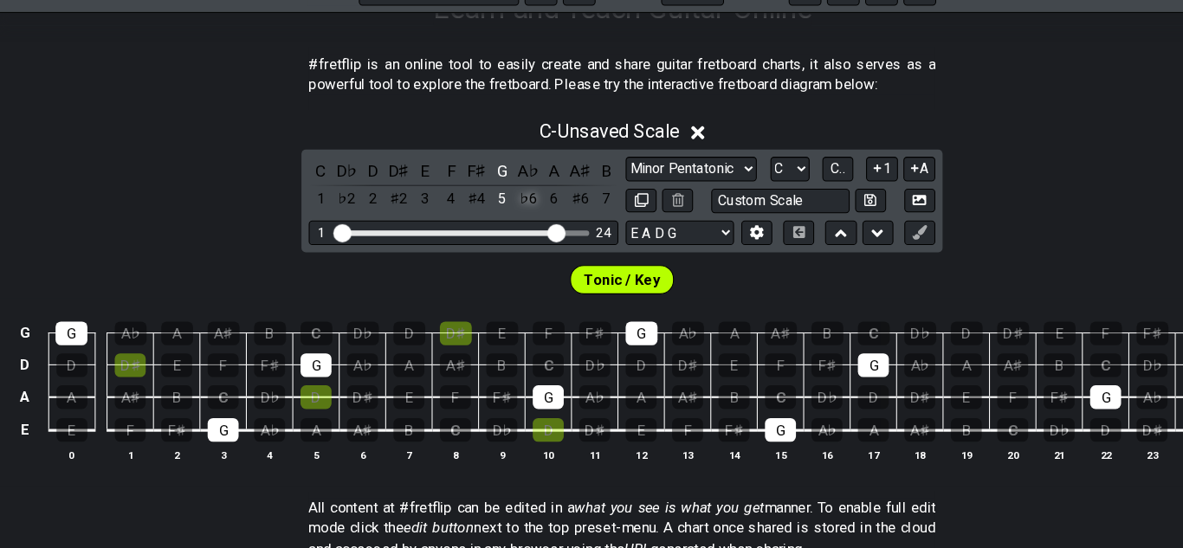
click at [512, 220] on div "♭6" at bounding box center [502, 215] width 23 height 23
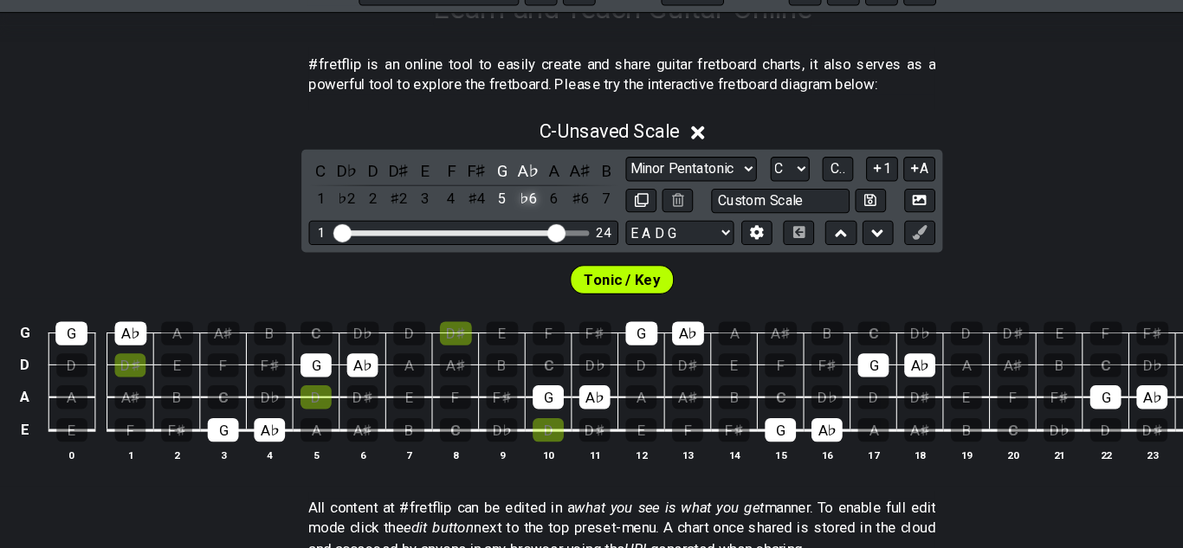
click at [496, 217] on div "♭6" at bounding box center [502, 215] width 23 height 23
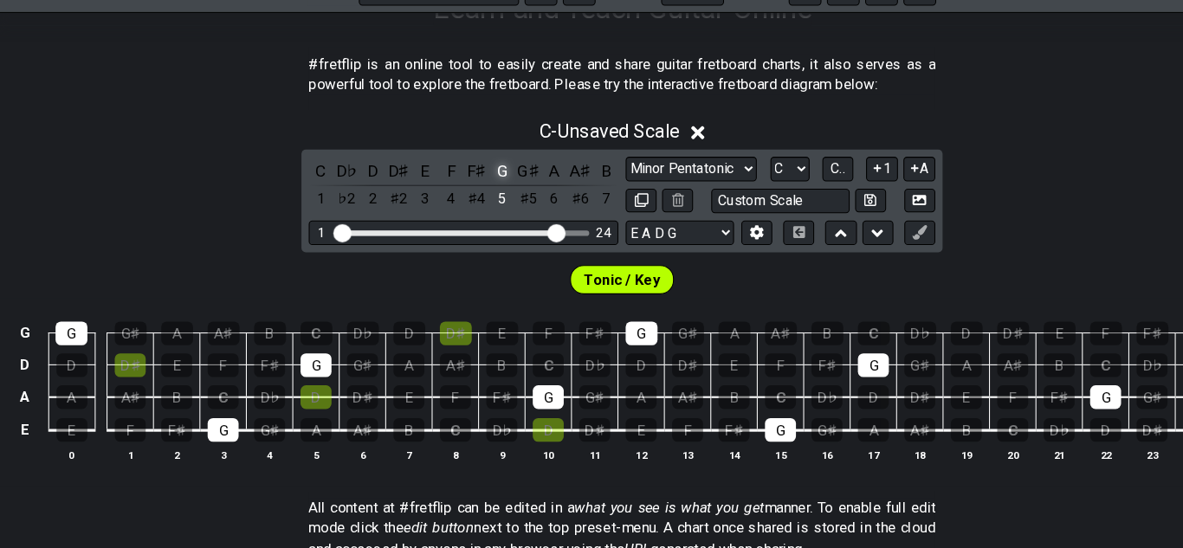
click at [483, 193] on div "G" at bounding box center [478, 188] width 23 height 23
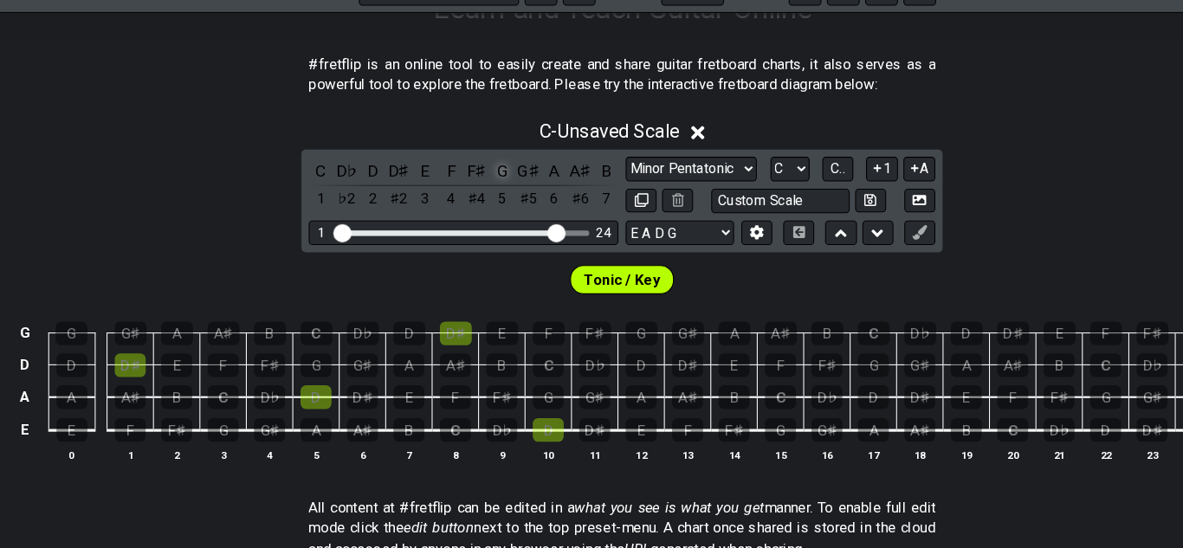
click at [483, 193] on div "G" at bounding box center [478, 188] width 23 height 23
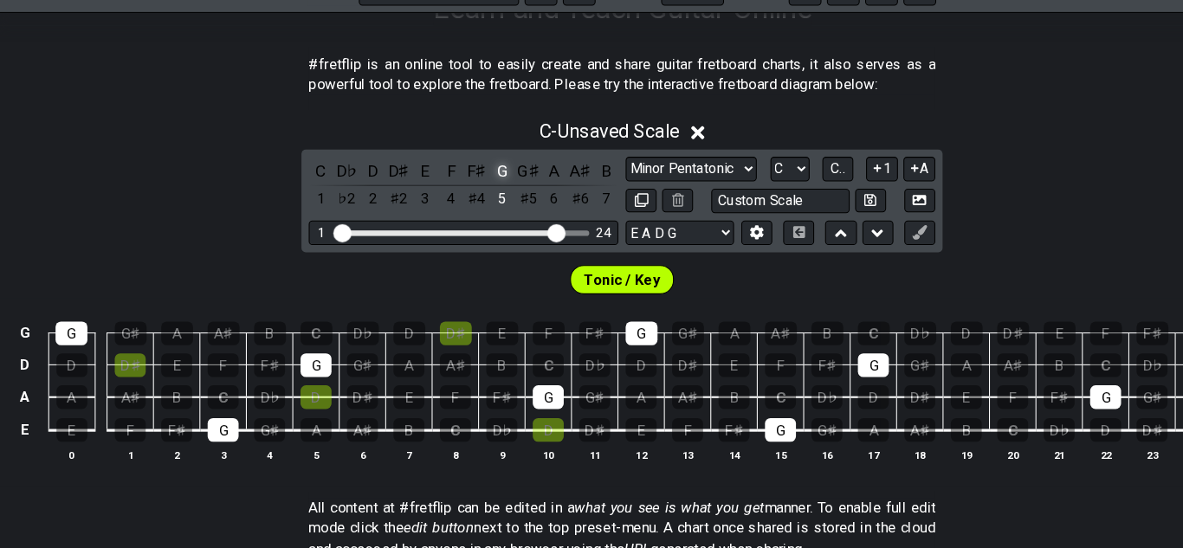
click at [483, 193] on div "G" at bounding box center [478, 188] width 23 height 23
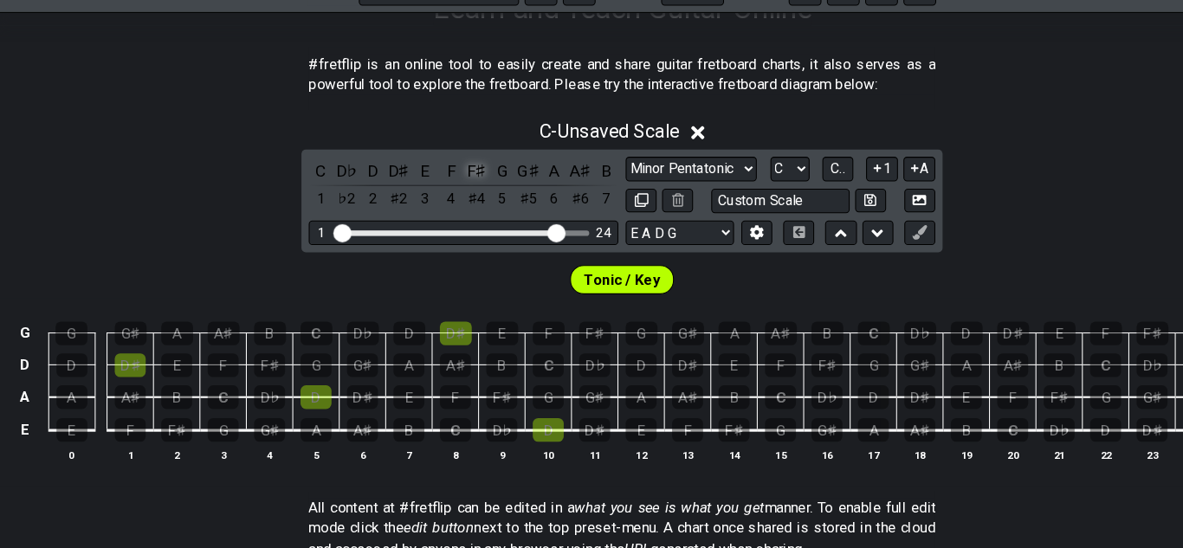
click at [446, 187] on div "F♯" at bounding box center [453, 188] width 23 height 23
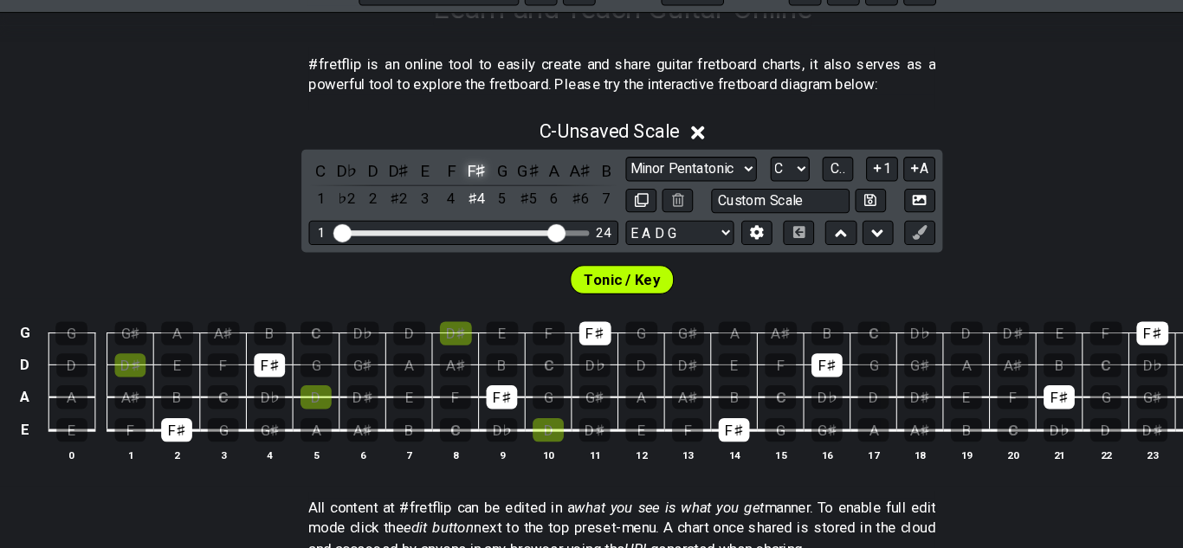
click at [446, 187] on div "F♯" at bounding box center [453, 188] width 23 height 23
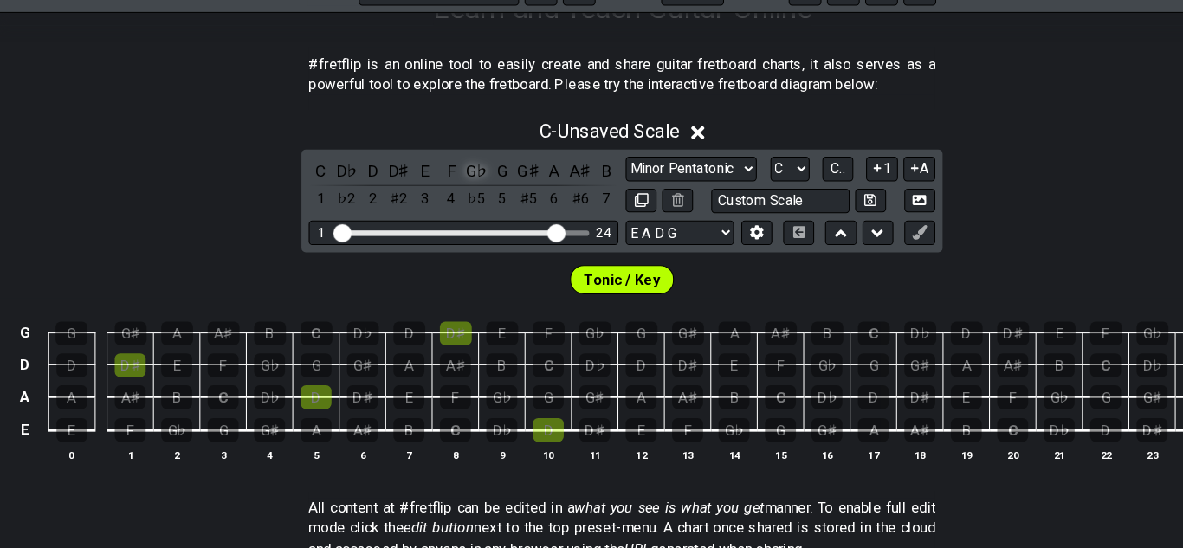
click at [453, 186] on div "G♭" at bounding box center [453, 188] width 23 height 23
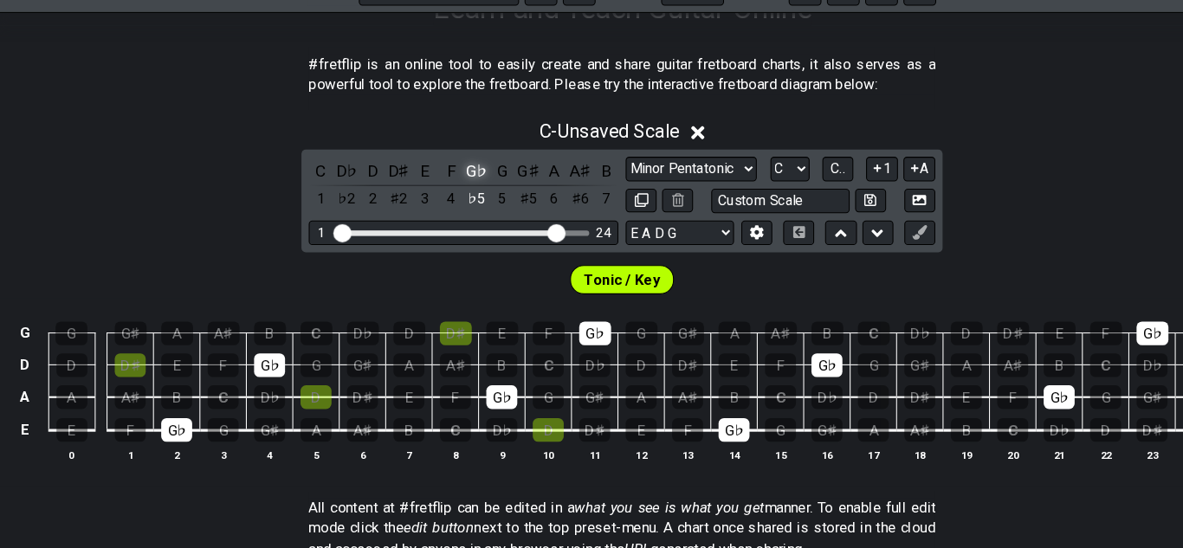
click at [453, 186] on div "G♭" at bounding box center [453, 188] width 23 height 23
